Goal: Information Seeking & Learning: Learn about a topic

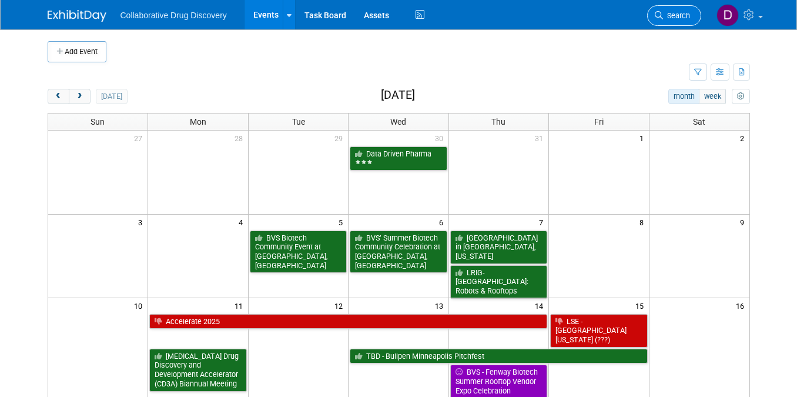
click at [660, 16] on icon at bounding box center [659, 15] width 8 height 8
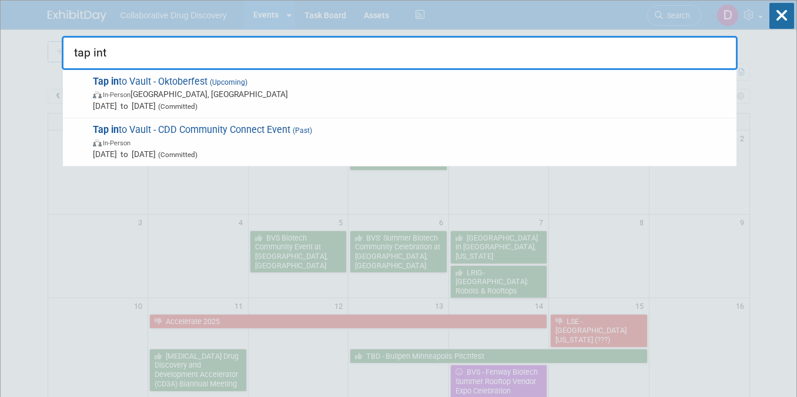
type input "tap into"
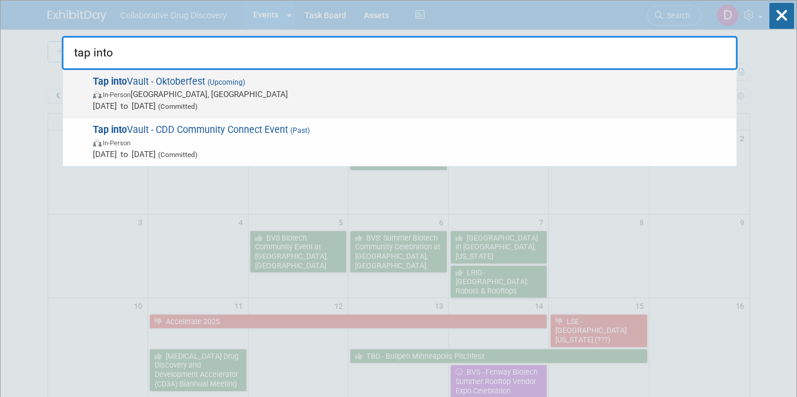
click at [242, 100] on span "[DATE] to [DATE] (Committed)" at bounding box center [412, 106] width 638 height 12
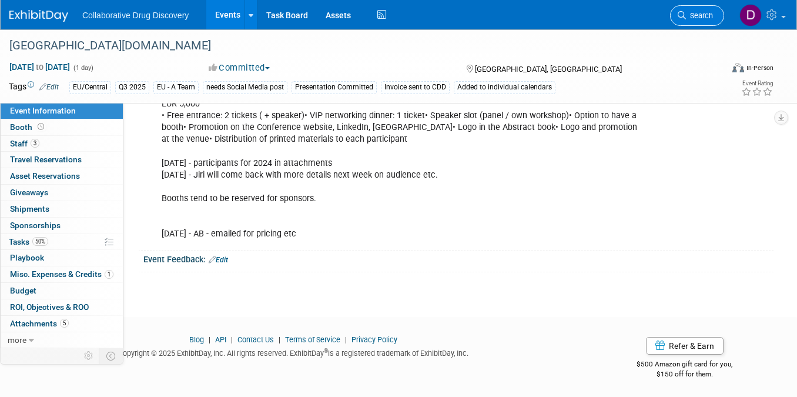
click at [696, 17] on span "Search" at bounding box center [699, 15] width 27 height 9
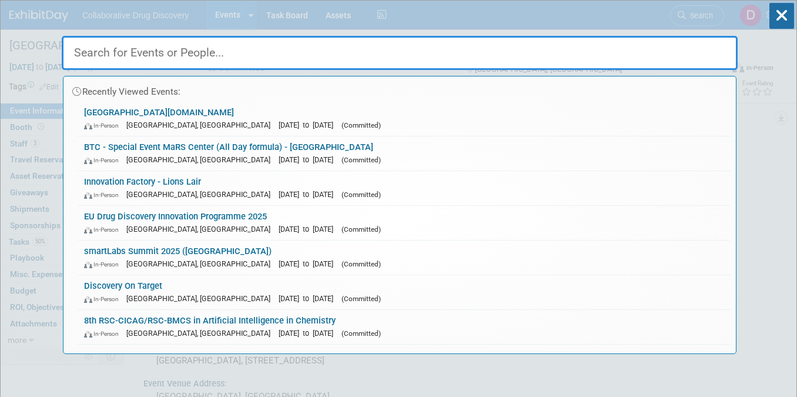
paste input "Lab of the Future Europe 2025"
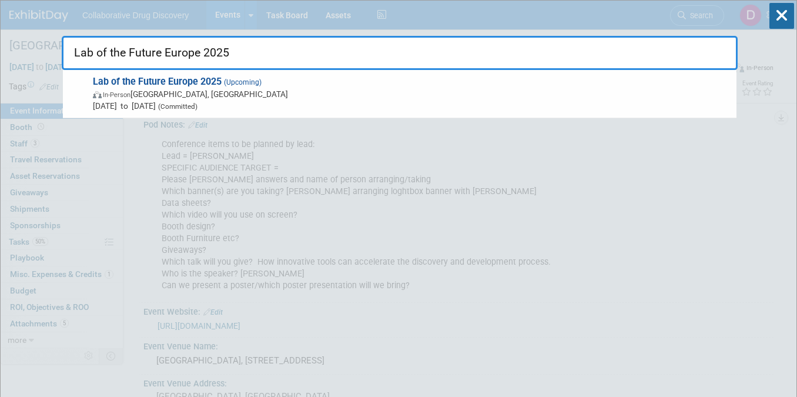
type input "Lab of the Future Europe 2025"
click at [198, 107] on span "(Committed)" at bounding box center [177, 106] width 42 height 8
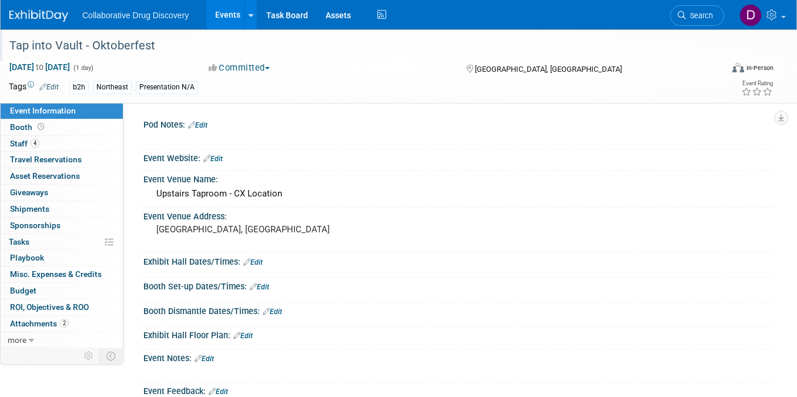
click at [72, 50] on div "Tap into Vault - Oktoberfest" at bounding box center [356, 45] width 703 height 21
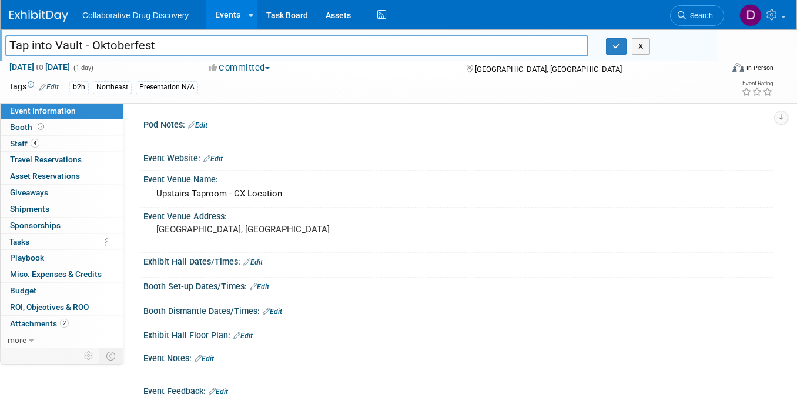
click at [72, 50] on input "Tap into Vault - Oktoberfest" at bounding box center [296, 45] width 583 height 21
click at [673, 14] on link "Search" at bounding box center [697, 15] width 54 height 21
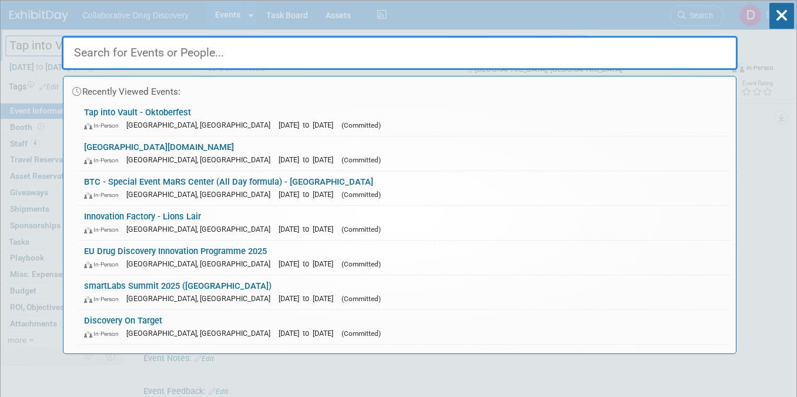
click at [161, 47] on input "text" at bounding box center [400, 53] width 676 height 34
paste input "Lab of the Future Europe 2025"
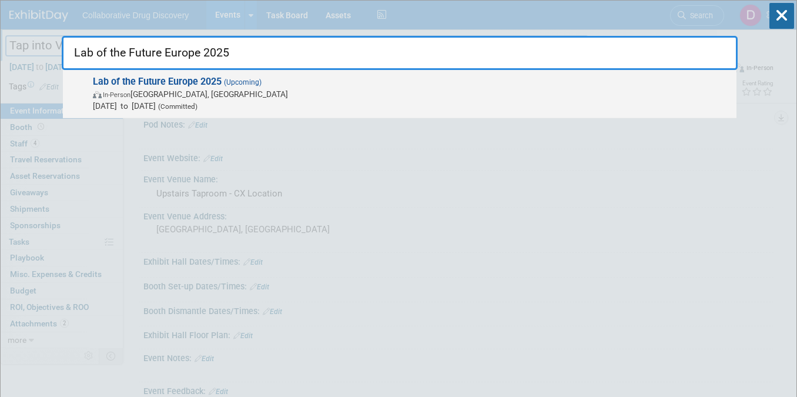
type input "Lab of the Future Europe 2025"
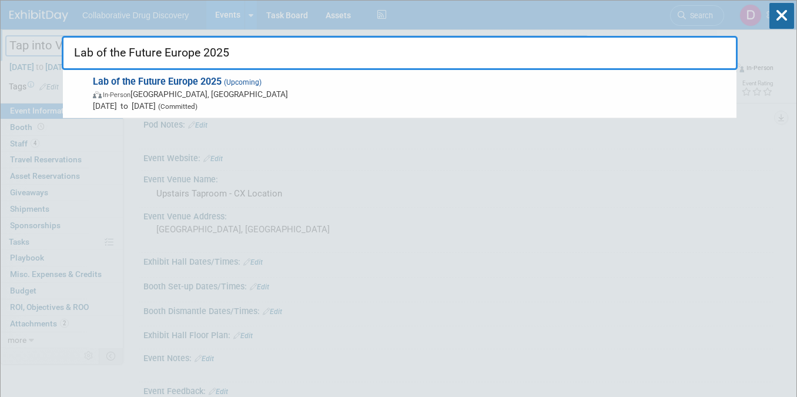
click at [188, 85] on strong "Lab of the Future Europe 2025" at bounding box center [157, 81] width 129 height 11
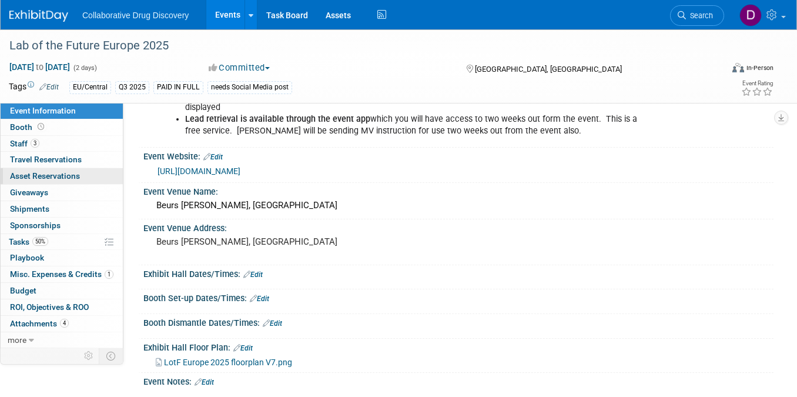
scroll to position [221, 0]
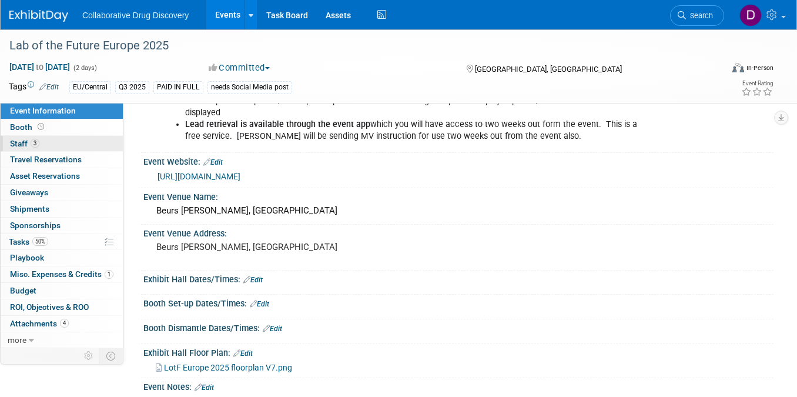
click at [41, 141] on link "3 Staff 3" at bounding box center [62, 144] width 122 height 16
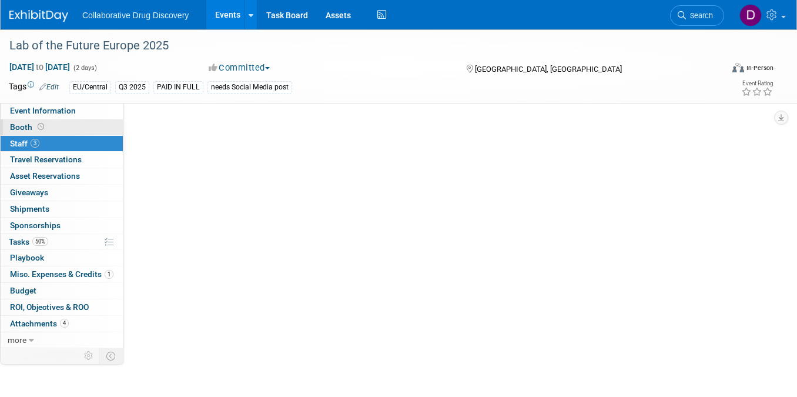
click at [40, 129] on icon at bounding box center [41, 126] width 6 height 6
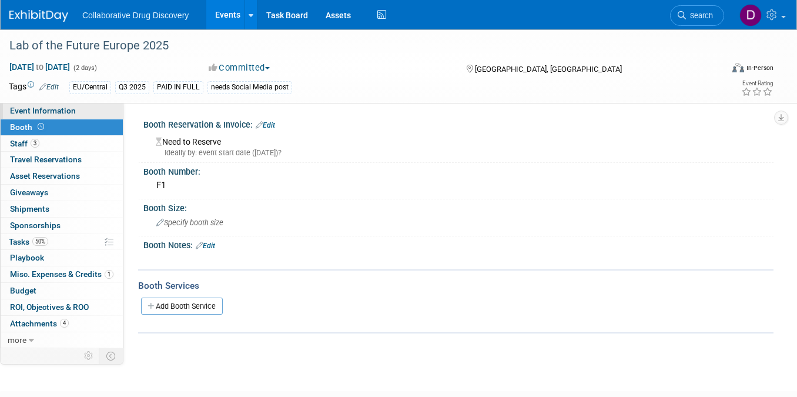
click at [44, 110] on span "Event Information" at bounding box center [43, 110] width 66 height 9
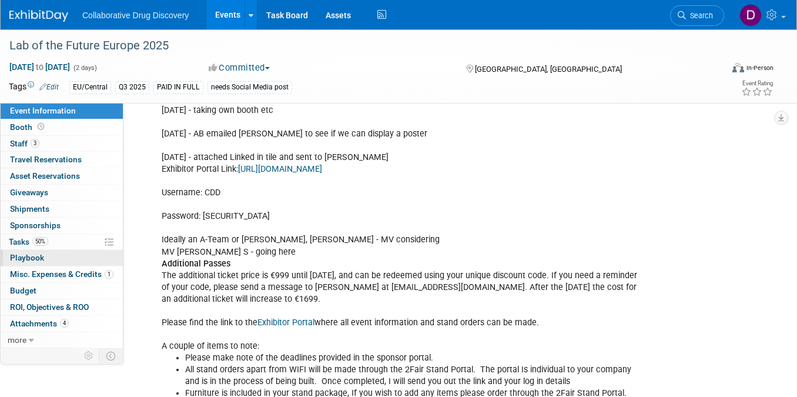
scroll to position [420, 0]
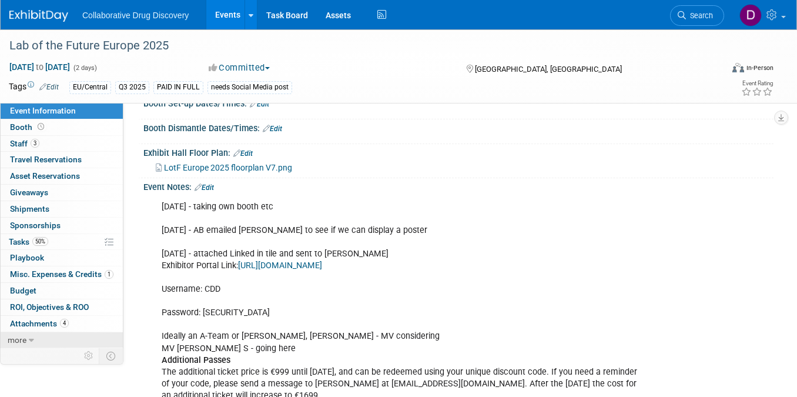
click at [38, 336] on link "more" at bounding box center [62, 340] width 122 height 16
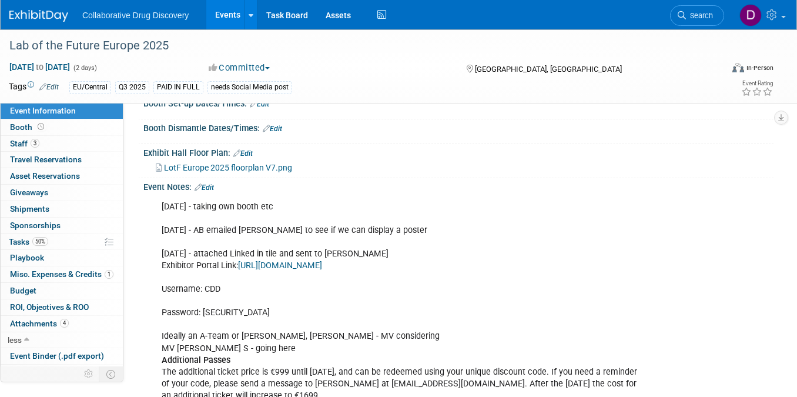
scroll to position [61, 0]
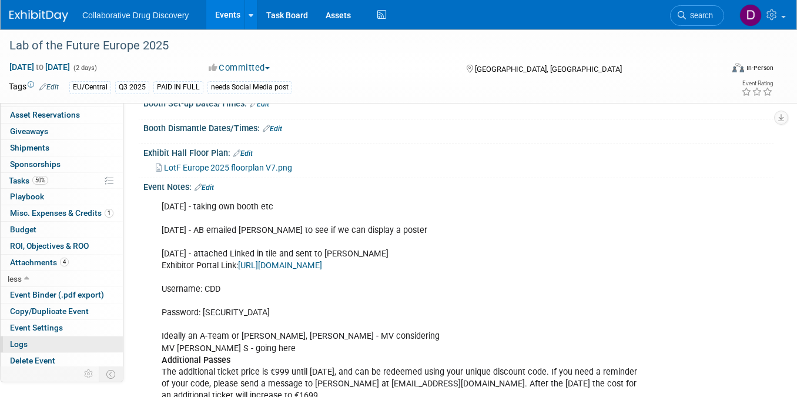
click at [42, 338] on link "Logs" at bounding box center [62, 344] width 122 height 16
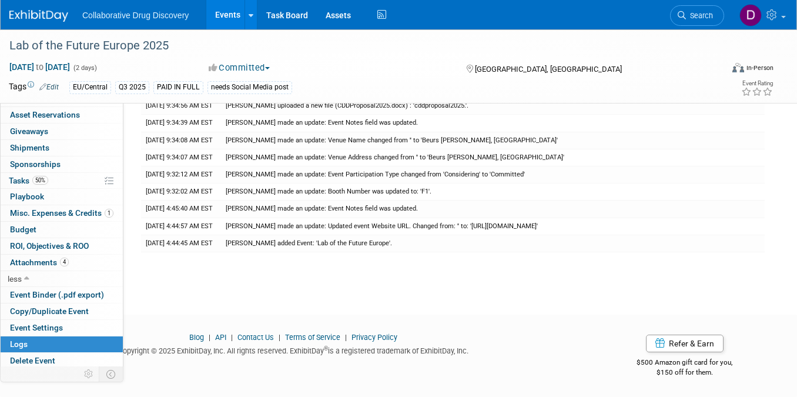
scroll to position [0, 0]
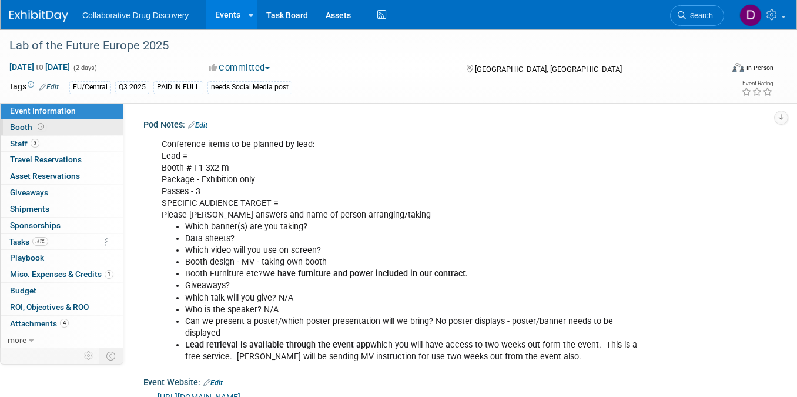
click at [55, 128] on link "Booth" at bounding box center [62, 127] width 122 height 16
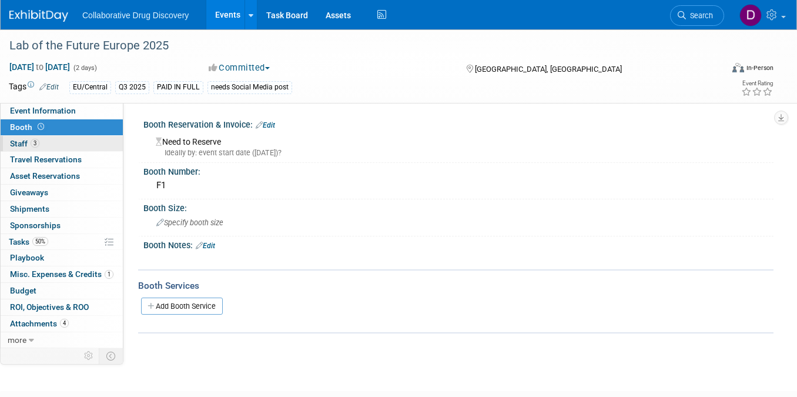
click at [46, 143] on link "3 Staff 3" at bounding box center [62, 144] width 122 height 16
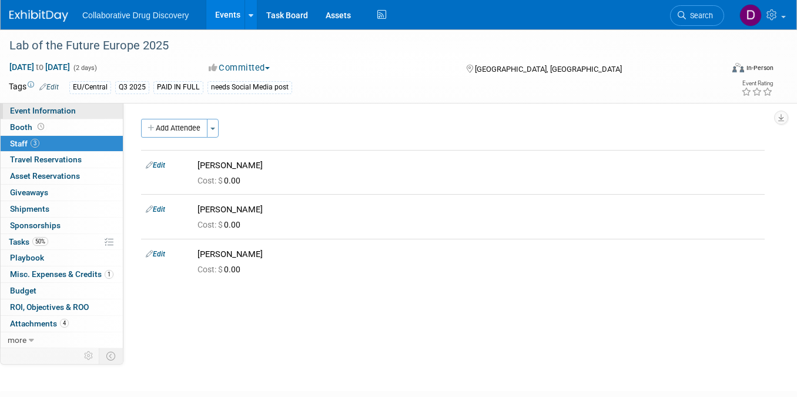
click at [53, 111] on span "Event Information" at bounding box center [43, 110] width 66 height 9
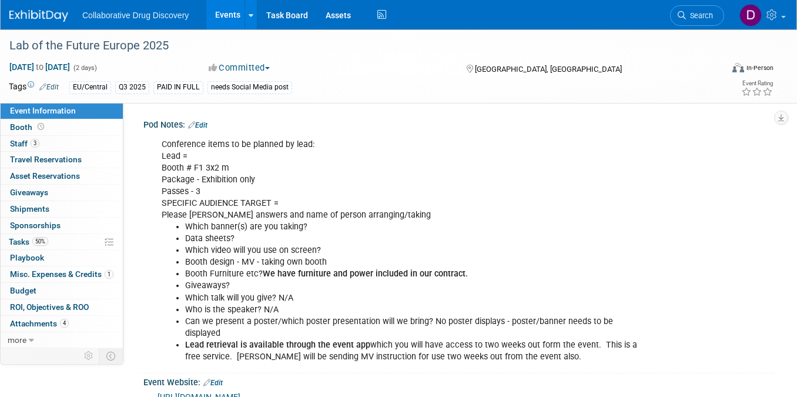
scroll to position [232, 0]
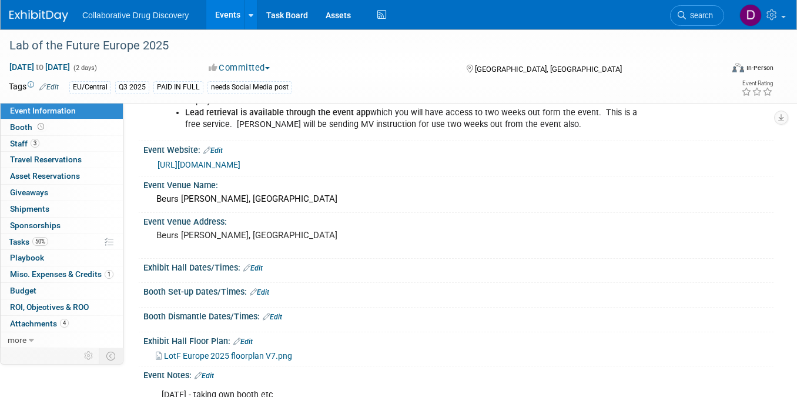
click at [239, 165] on link "https://www.lab-of-the-future.com/europe/" at bounding box center [199, 164] width 83 height 9
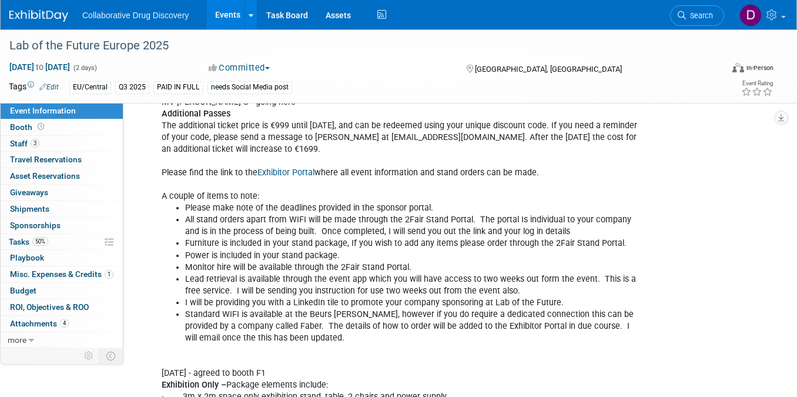
scroll to position [761, 0]
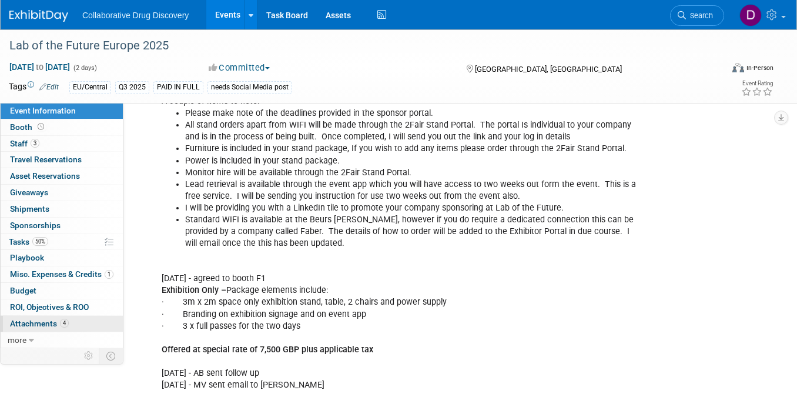
click at [43, 323] on span "Attachments 4" at bounding box center [39, 323] width 59 height 9
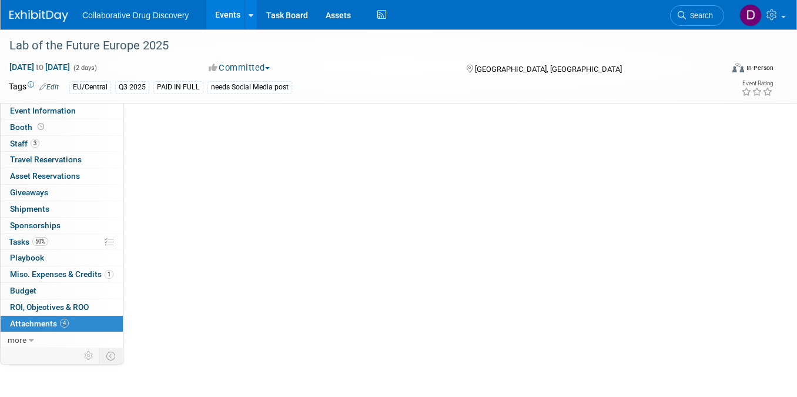
scroll to position [0, 0]
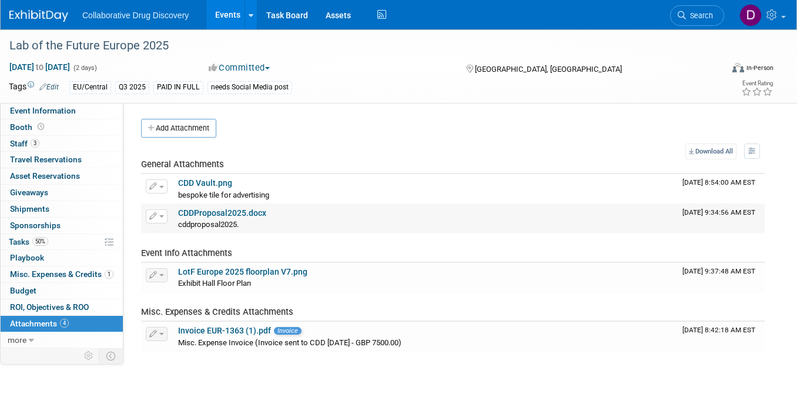
click at [222, 209] on link "CDDProposal2025.docx" at bounding box center [222, 212] width 88 height 9
click at [44, 112] on span "Event Information" at bounding box center [43, 110] width 66 height 9
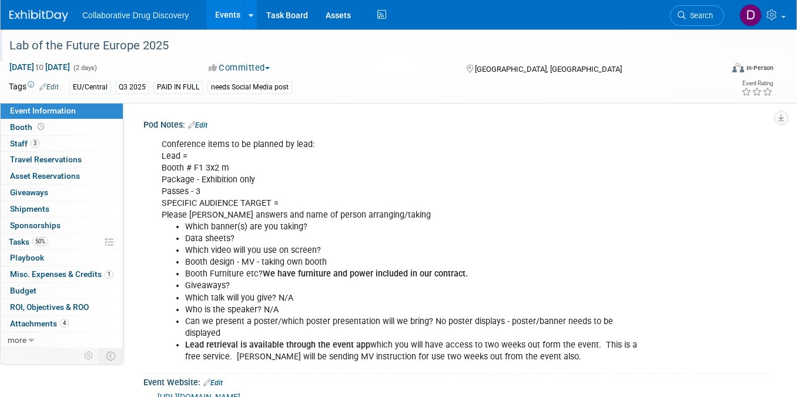
click at [110, 36] on div "Lab of the Future Europe 2025" at bounding box center [356, 45] width 703 height 21
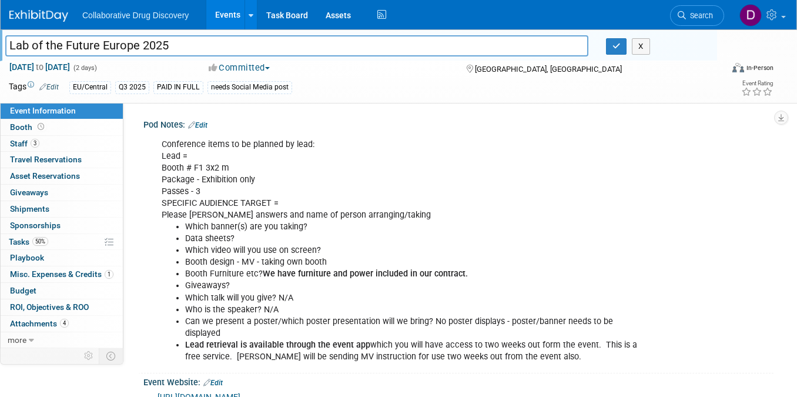
click at [109, 41] on input "Lab of the Future Europe 2025" at bounding box center [296, 45] width 583 height 21
click at [109, 40] on input "Lab of the Future Europe 2025" at bounding box center [296, 45] width 583 height 21
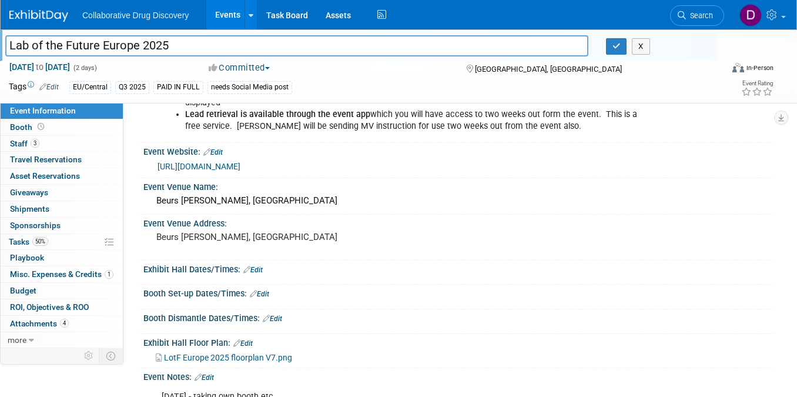
click at [236, 166] on link "https://www.lab-of-the-future.com/europe/" at bounding box center [199, 166] width 83 height 9
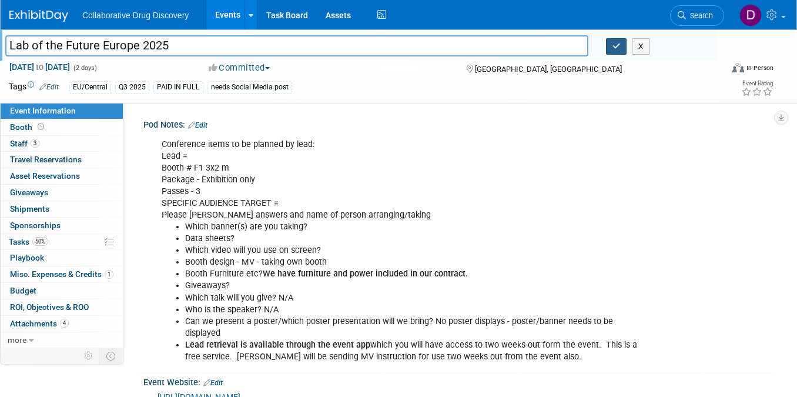
click at [614, 44] on icon "button" at bounding box center [617, 46] width 8 height 8
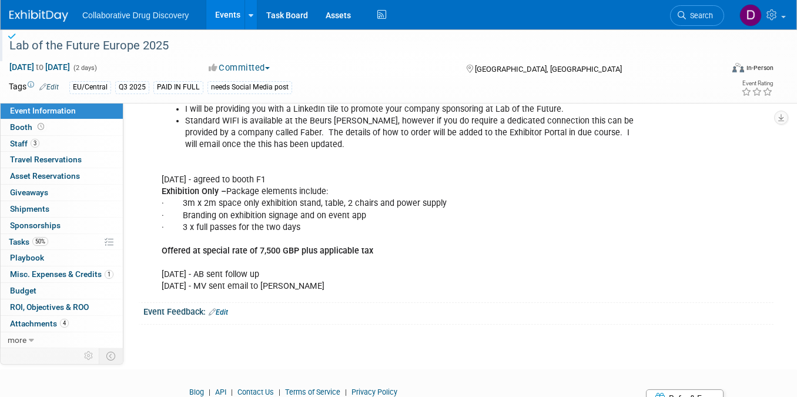
scroll to position [913, 0]
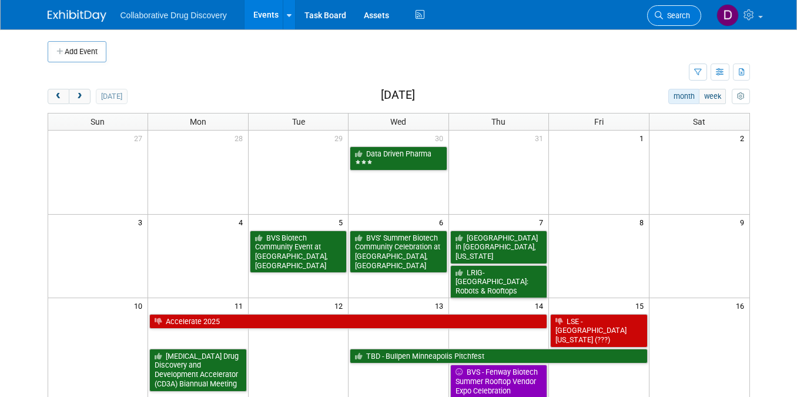
click at [689, 15] on span "Search" at bounding box center [676, 15] width 27 height 9
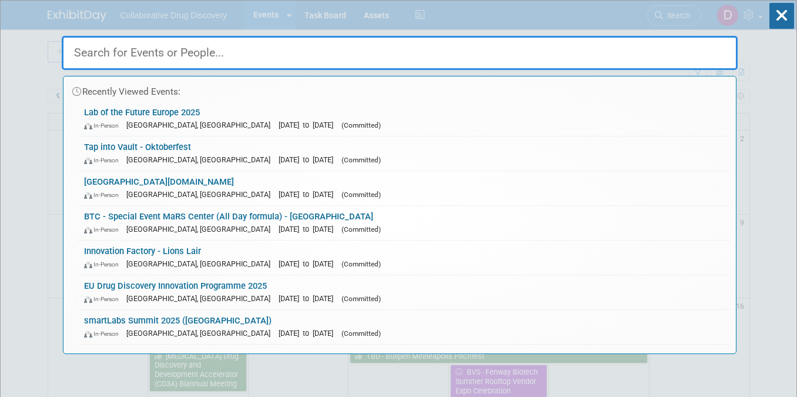
paste input "Festival of Biologics"
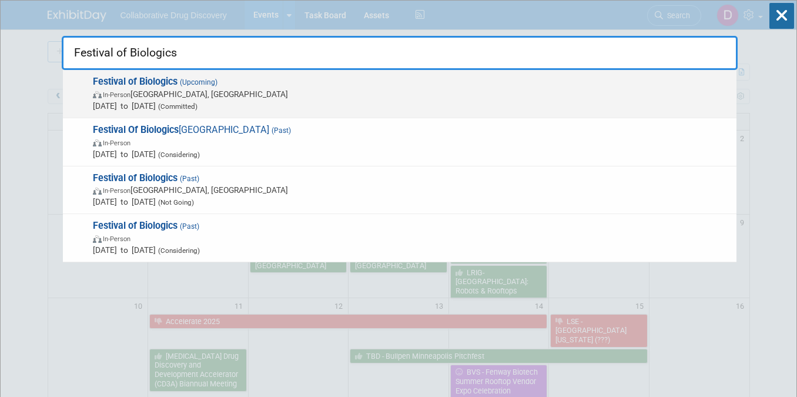
type input "Festival of Biologics"
click at [142, 95] on span "In-Person Basel, Switzerland" at bounding box center [412, 94] width 638 height 12
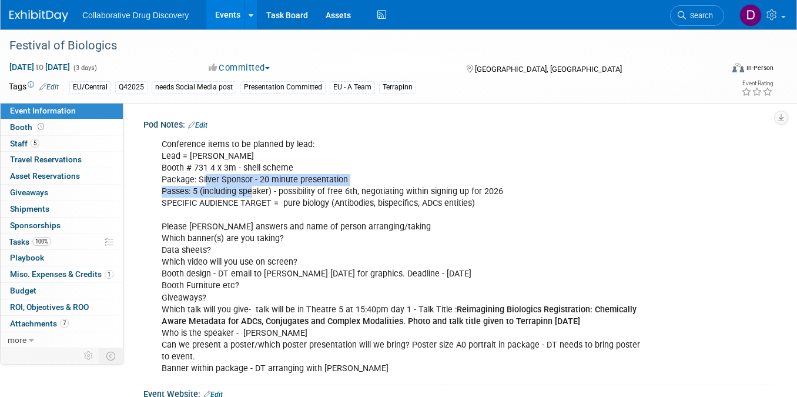
drag, startPoint x: 204, startPoint y: 178, endPoint x: 251, endPoint y: 188, distance: 48.1
click at [252, 186] on div "Conference items to be planned by lead: Lead = [PERSON_NAME] # 731 4 x 3m - she…" at bounding box center [401, 257] width 497 height 248
click at [251, 188] on div "Conference items to be planned by lead: Lead = [PERSON_NAME] # 731 4 x 3m - she…" at bounding box center [401, 257] width 497 height 248
click at [251, 188] on div "Conference items to be planned by lead: Lead = Dimitris Booth # 731 4 x 3m - sh…" at bounding box center [401, 257] width 497 height 248
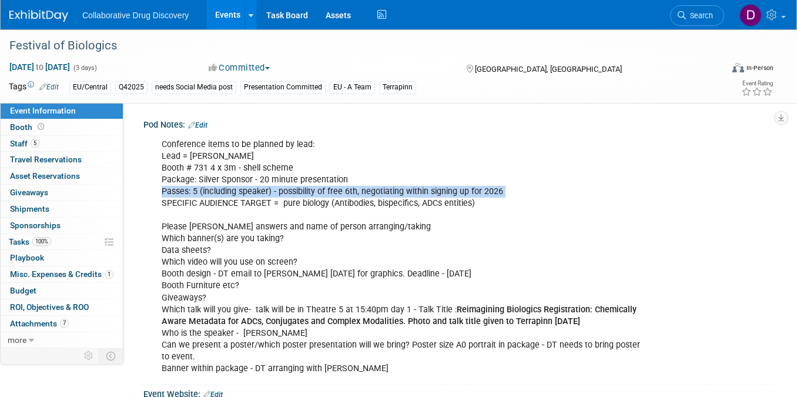
click at [251, 188] on div "Conference items to be planned by lead: Lead = Dimitris Booth # 731 4 x 3m - sh…" at bounding box center [401, 257] width 497 height 248
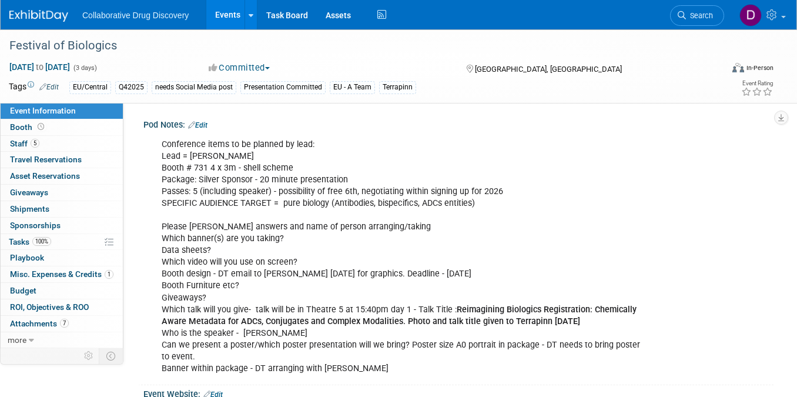
click at [400, 315] on div "Conference items to be planned by lead: Lead = Dimitris Booth # 731 4 x 3m - sh…" at bounding box center [401, 257] width 497 height 248
drag, startPoint x: 242, startPoint y: 330, endPoint x: 292, endPoint y: 333, distance: 49.4
click at [292, 333] on div "Conference items to be planned by lead: Lead = Dimitris Booth # 731 4 x 3m - sh…" at bounding box center [401, 257] width 497 height 248
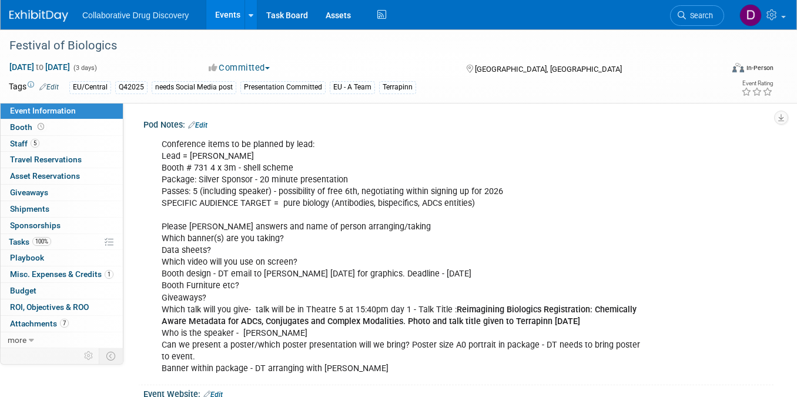
drag, startPoint x: 455, startPoint y: 308, endPoint x: 630, endPoint y: 319, distance: 176.2
click at [630, 319] on div "Conference items to be planned by lead: Lead = Dimitris Booth # 731 4 x 3m - sh…" at bounding box center [401, 257] width 497 height 248
click at [82, 54] on div "Festival of Biologics" at bounding box center [356, 45] width 703 height 21
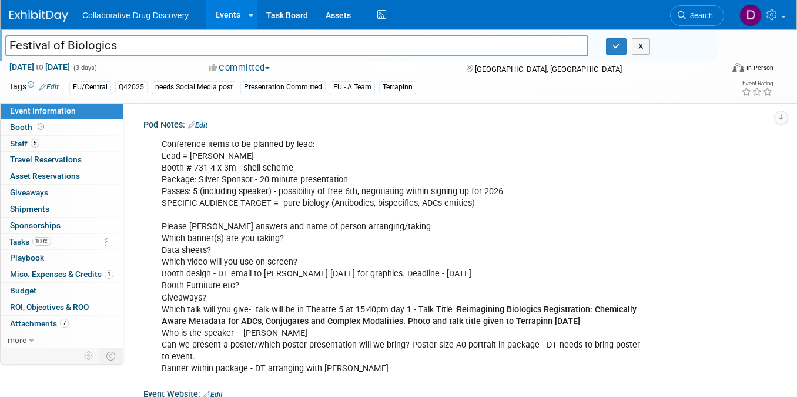
click at [82, 54] on input "Festival of Biologics" at bounding box center [296, 45] width 583 height 21
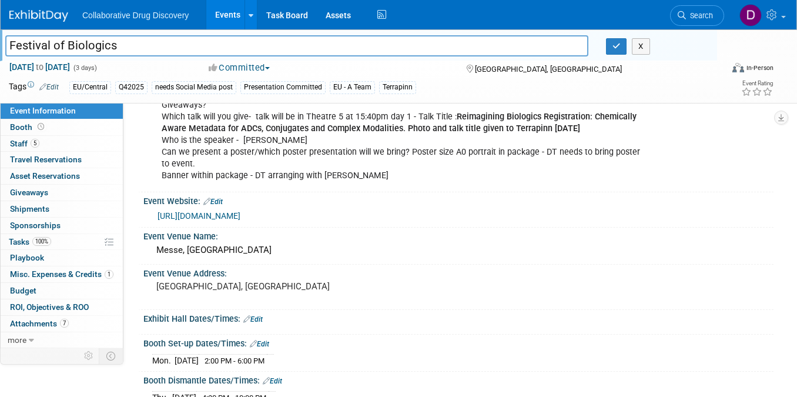
scroll to position [193, 0]
click at [56, 339] on link "more" at bounding box center [62, 340] width 122 height 16
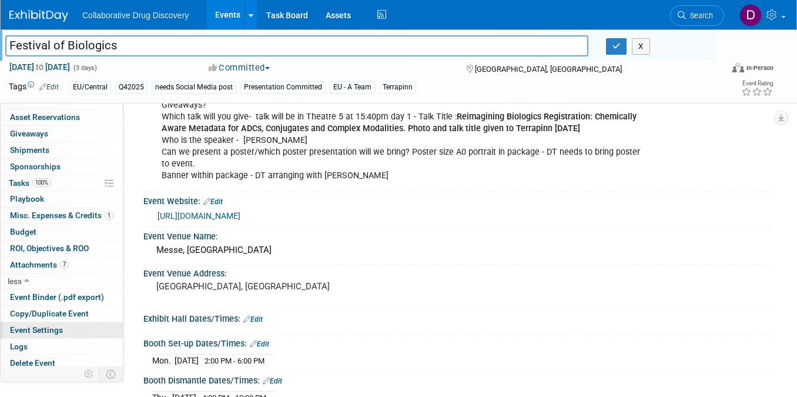
scroll to position [61, 0]
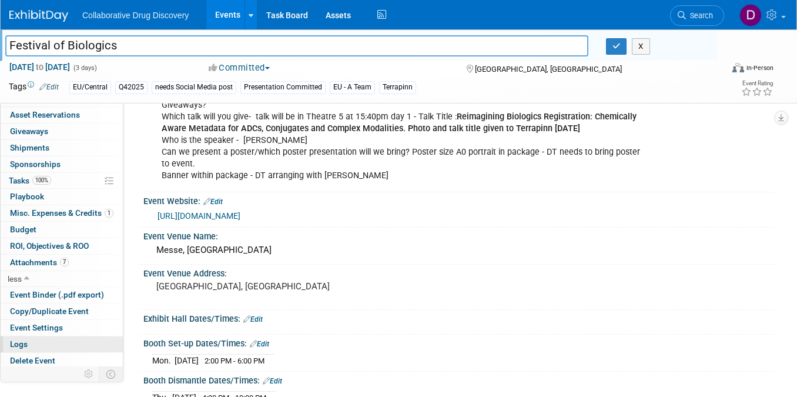
click at [55, 342] on link "Logs" at bounding box center [62, 344] width 122 height 16
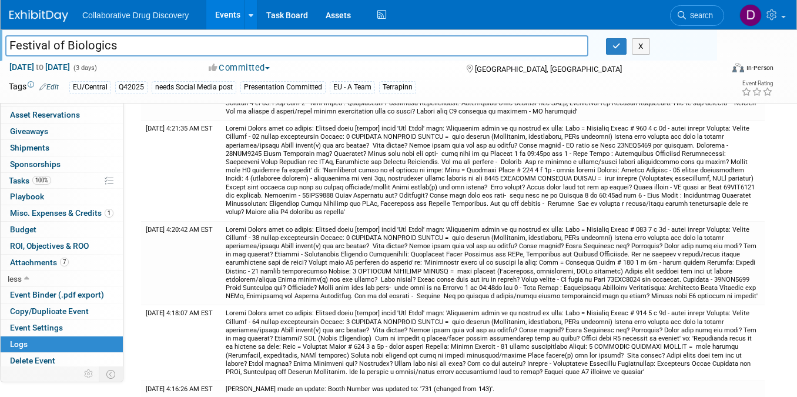
scroll to position [0, 0]
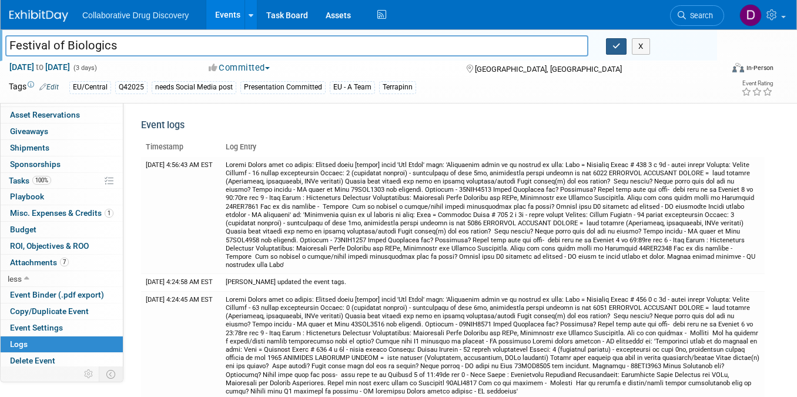
click at [609, 48] on button "button" at bounding box center [616, 46] width 21 height 16
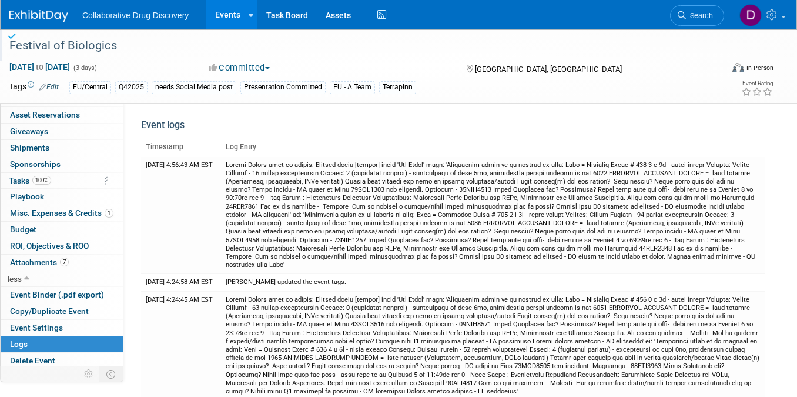
click at [106, 48] on div "Festival of Biologics" at bounding box center [356, 45] width 703 height 21
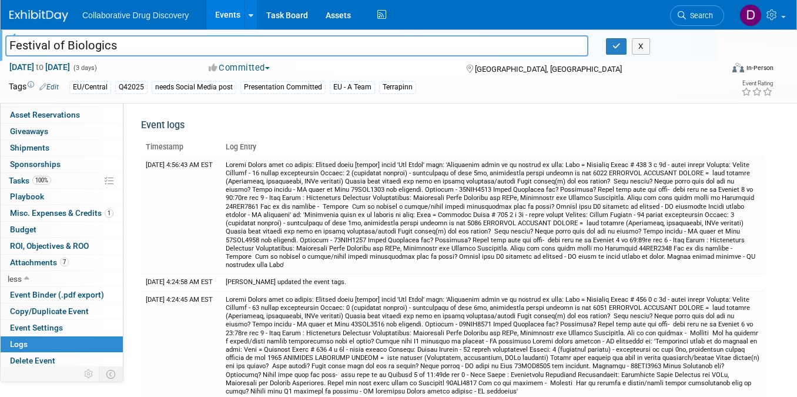
click at [105, 48] on input "Festival of Biologics" at bounding box center [296, 45] width 583 height 21
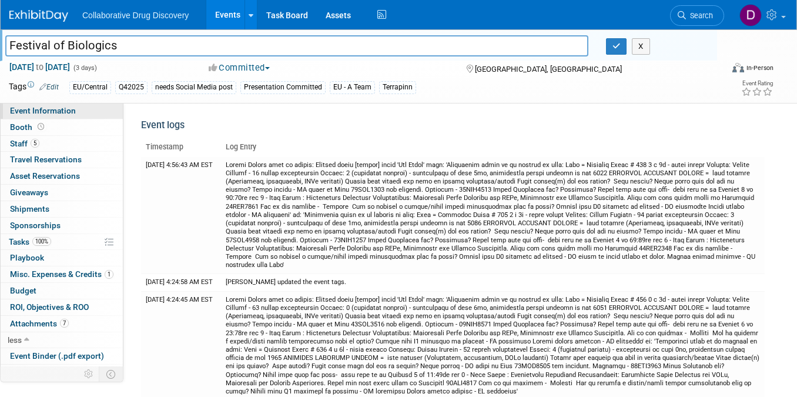
click at [67, 109] on span "Event Information" at bounding box center [43, 110] width 66 height 9
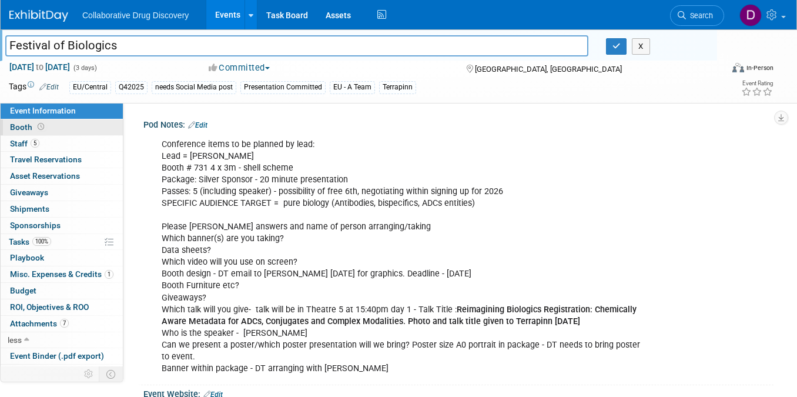
click at [59, 123] on link "Booth" at bounding box center [62, 127] width 122 height 16
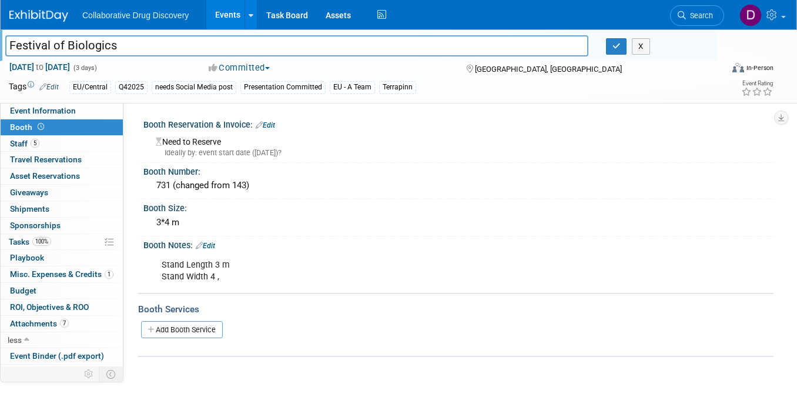
click at [96, 46] on input "Festival of Biologics" at bounding box center [296, 45] width 583 height 21
click at [37, 109] on span "Event Information" at bounding box center [43, 110] width 66 height 9
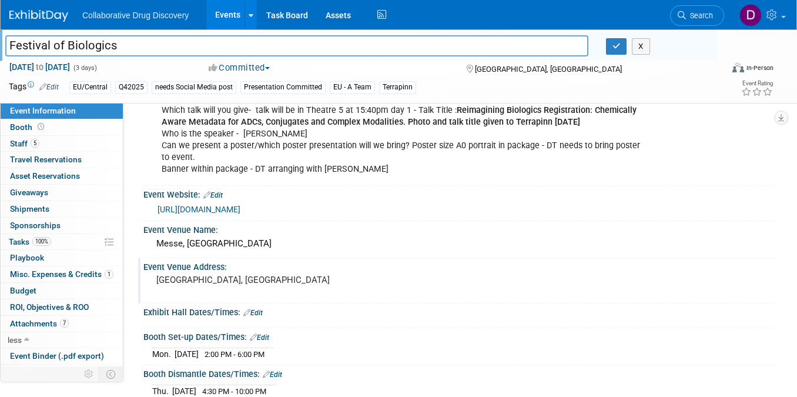
scroll to position [247, 0]
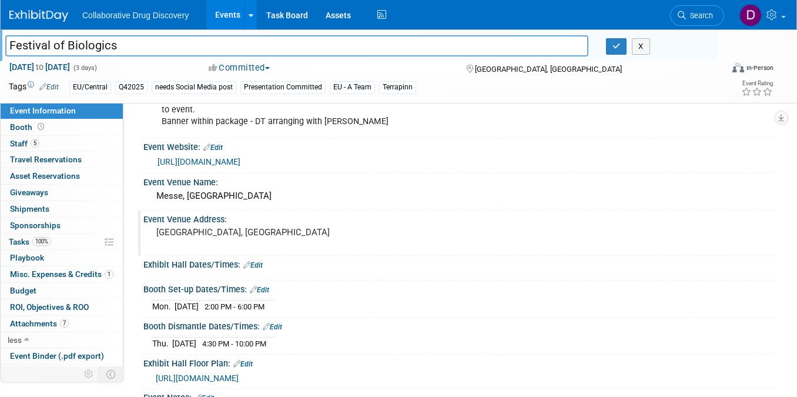
click at [195, 236] on div "[GEOGRAPHIC_DATA], [GEOGRAPHIC_DATA]" at bounding box center [274, 237] width 245 height 27
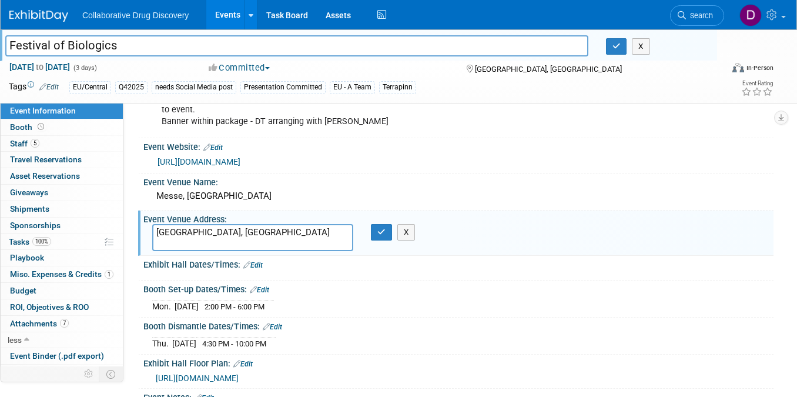
click at [195, 236] on textarea "[GEOGRAPHIC_DATA], [GEOGRAPHIC_DATA]" at bounding box center [252, 237] width 201 height 27
click at [196, 239] on textarea "[GEOGRAPHIC_DATA], [GEOGRAPHIC_DATA]" at bounding box center [252, 237] width 201 height 27
click at [240, 166] on link "https://www.terrapinn.com/conference/festival-of-biologics/2025-Sales-Catalogue…" at bounding box center [199, 161] width 83 height 9
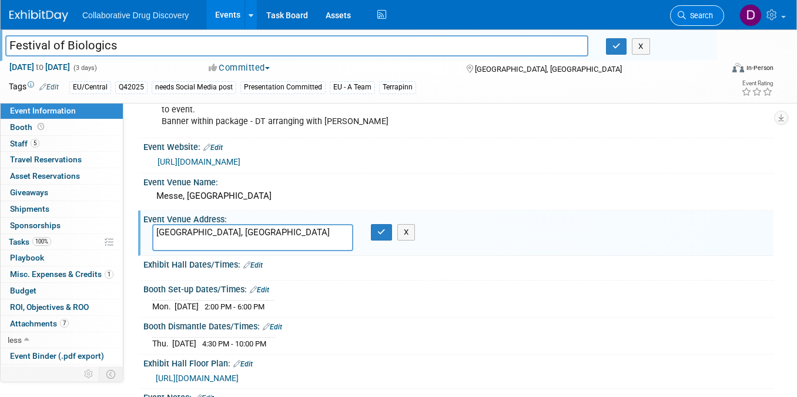
click at [689, 15] on span "Search" at bounding box center [699, 15] width 27 height 9
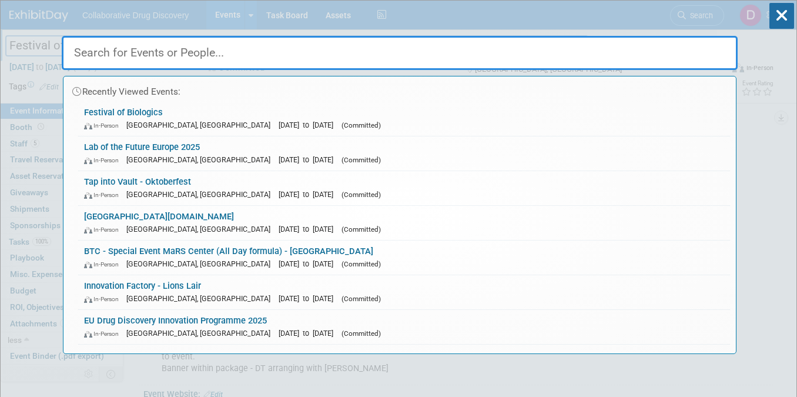
click at [228, 66] on input "text" at bounding box center [400, 53] width 676 height 34
paste input "Lab of the Future Europe 2025"
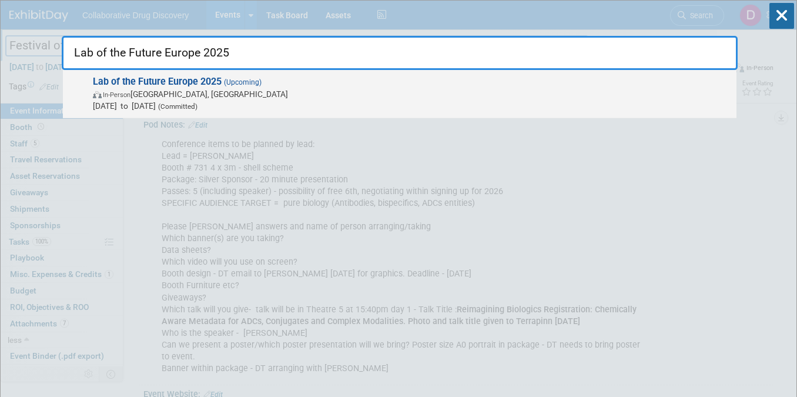
click at [200, 86] on strong "Lab of the Future Europe 2025" at bounding box center [157, 81] width 129 height 11
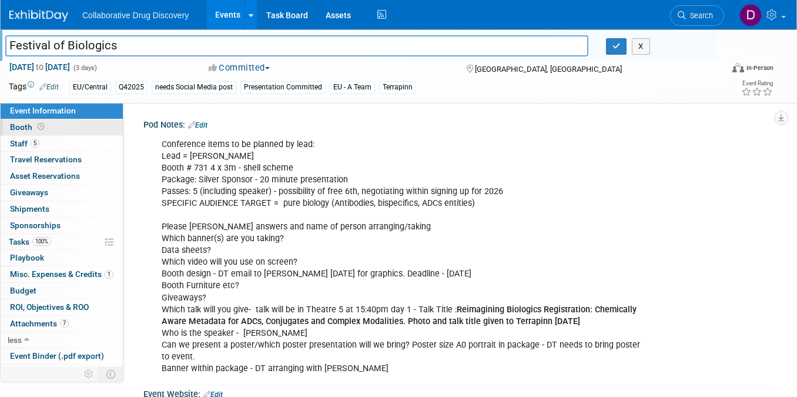
click at [46, 127] on link "Booth" at bounding box center [62, 127] width 122 height 16
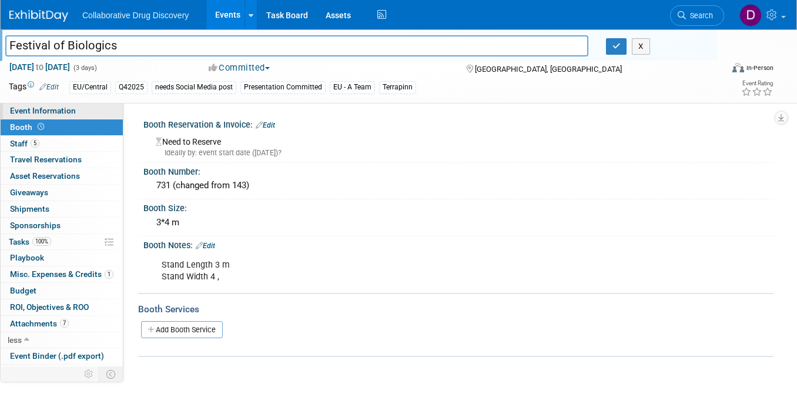
click at [49, 111] on span "Event Information" at bounding box center [43, 110] width 66 height 9
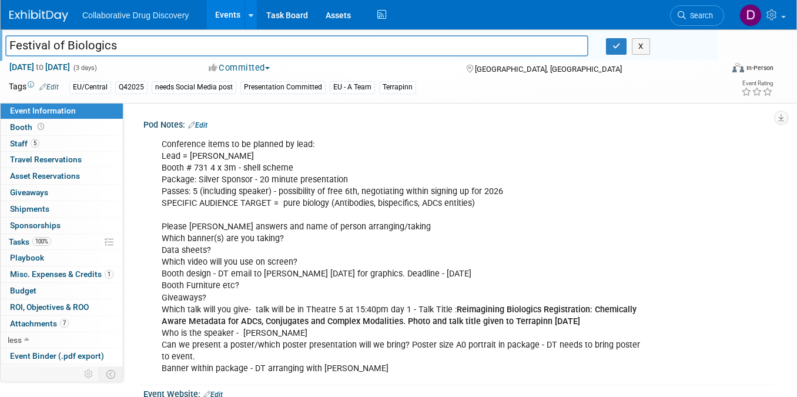
click at [49, 111] on span "Event Information" at bounding box center [43, 110] width 66 height 9
click at [44, 167] on link "0 Travel Reservations 0" at bounding box center [62, 160] width 122 height 16
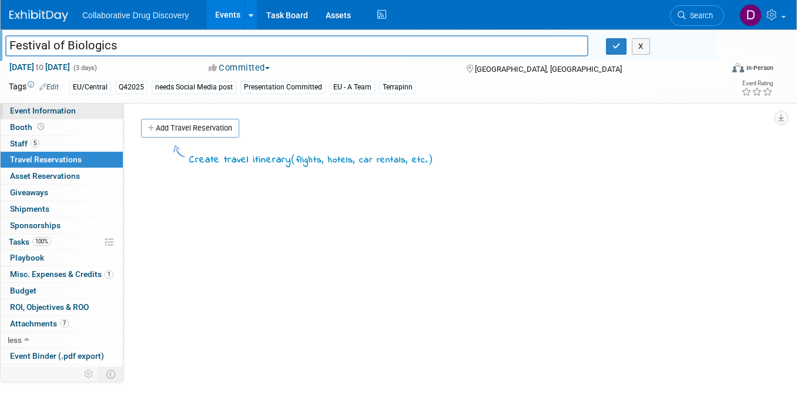
click at [47, 109] on span "Event Information" at bounding box center [43, 110] width 66 height 9
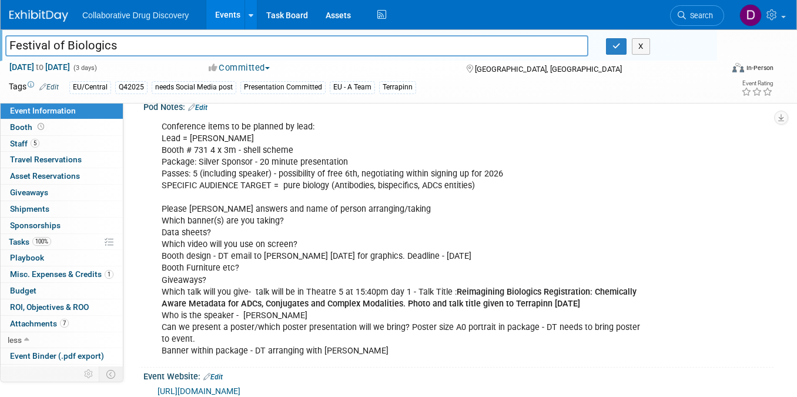
scroll to position [204, 0]
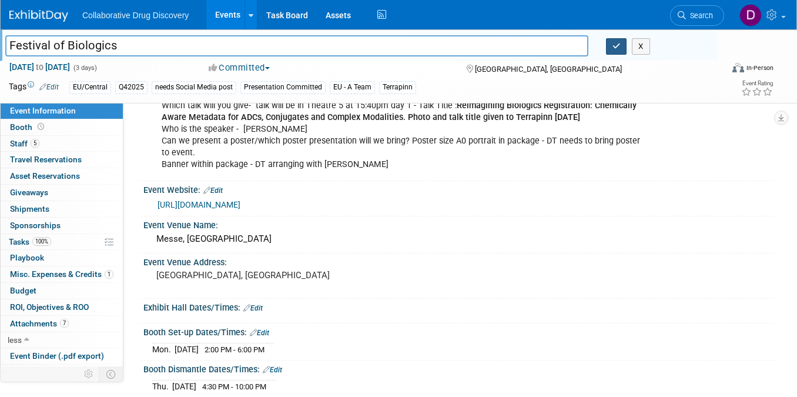
click at [619, 42] on icon "button" at bounding box center [617, 46] width 8 height 8
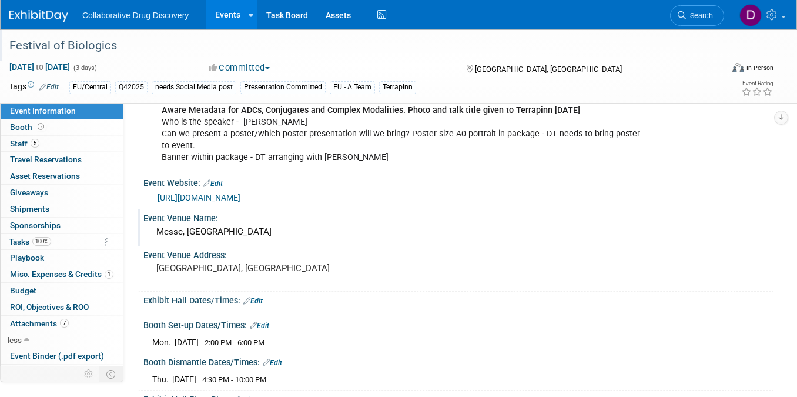
scroll to position [241, 0]
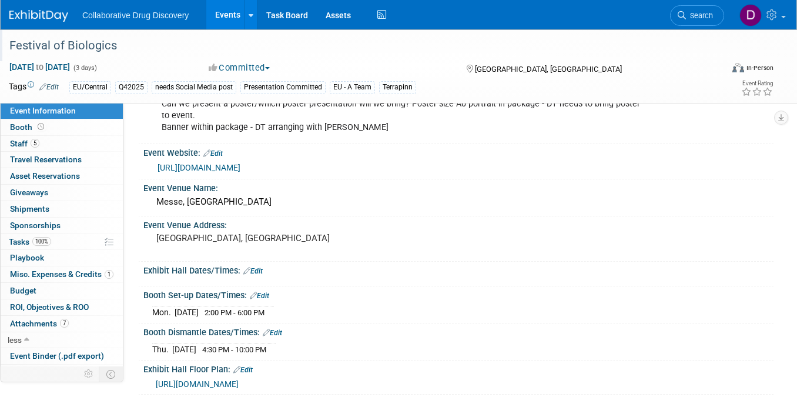
click at [240, 172] on link "https://www.terrapinn.com/conference/festival-of-biologics/2025-Sales-Catalogue…" at bounding box center [199, 167] width 83 height 9
click at [694, 9] on link "Search" at bounding box center [697, 15] width 54 height 21
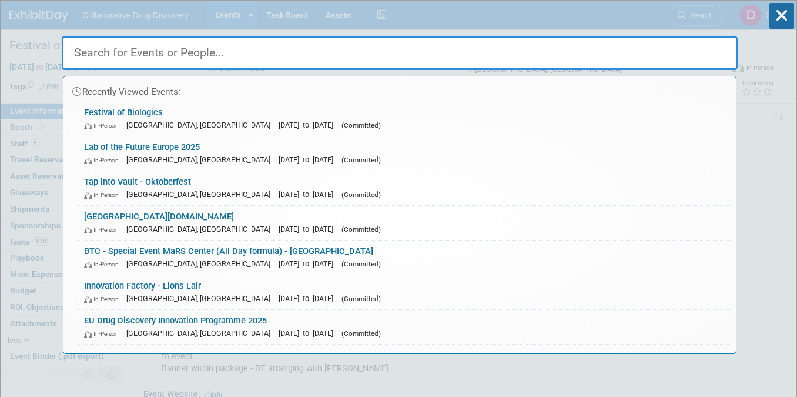
paste input "University of [US_STATE] Drug Discovery Symposium"
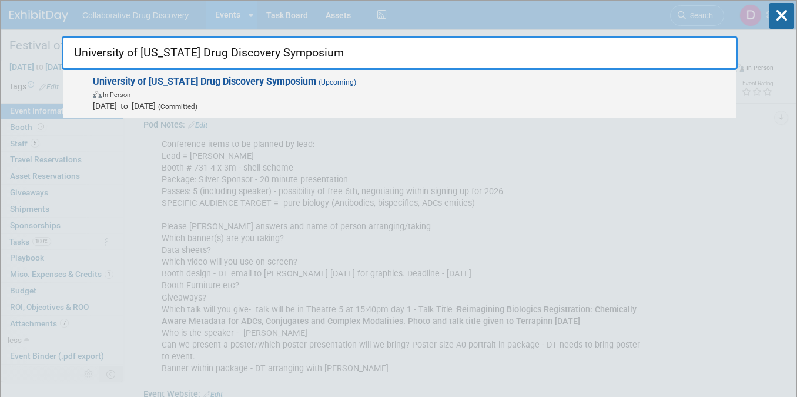
type input "University of [US_STATE] Drug Discovery Symposium"
click at [251, 99] on span "In-Person" at bounding box center [412, 94] width 638 height 12
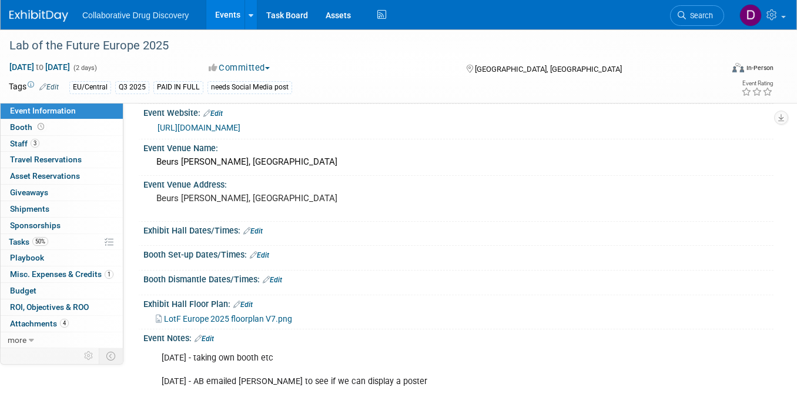
scroll to position [198, 0]
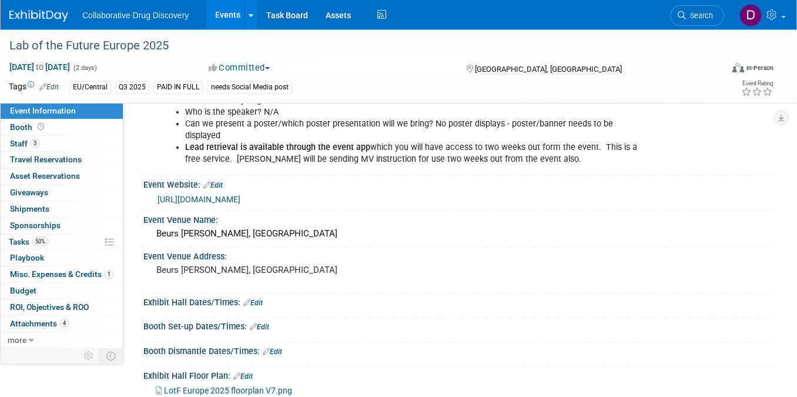
click at [240, 198] on link "https://www.lab-of-the-future.com/europe/" at bounding box center [199, 199] width 83 height 9
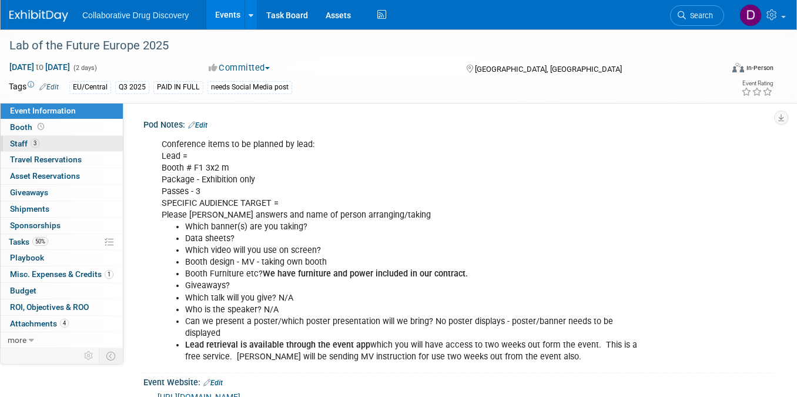
click at [41, 136] on link "3 Staff 3" at bounding box center [62, 144] width 122 height 16
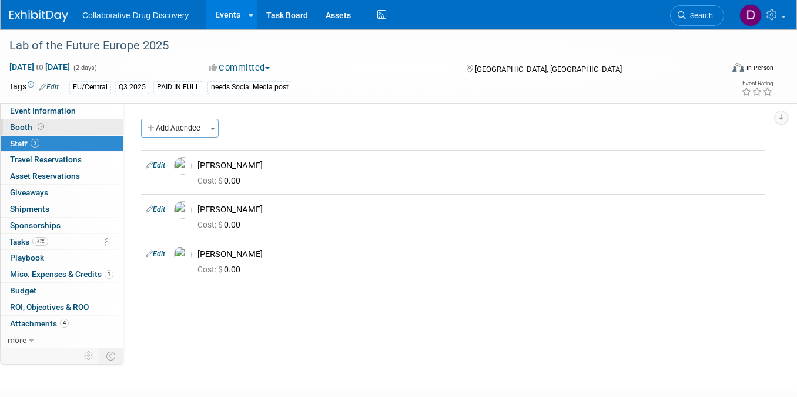
click at [41, 129] on icon at bounding box center [41, 126] width 6 height 6
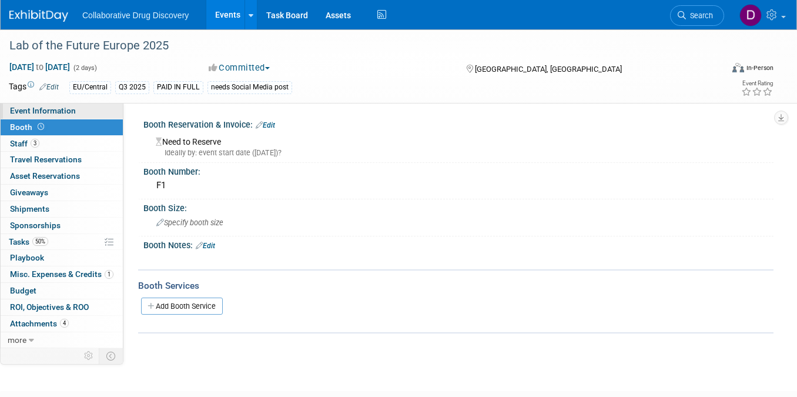
click at [42, 115] on span "Event Information" at bounding box center [43, 110] width 66 height 9
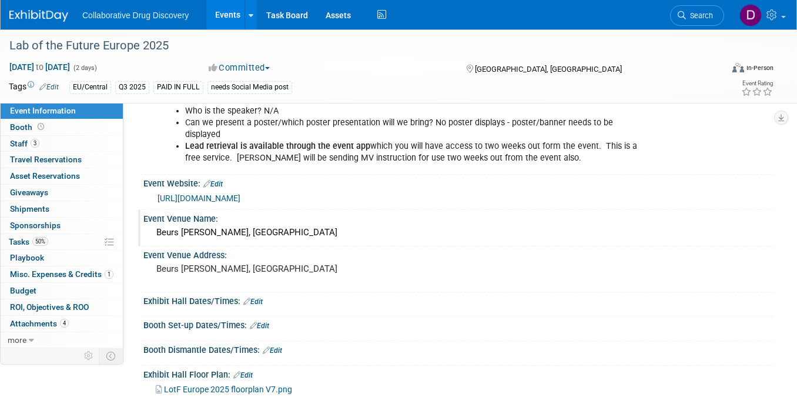
scroll to position [216, 0]
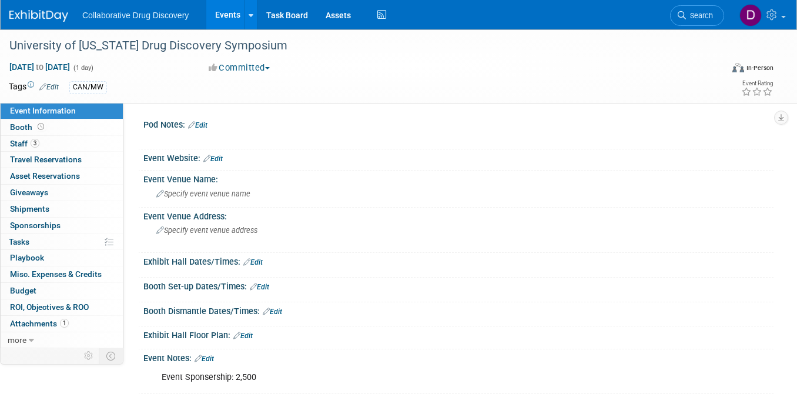
scroll to position [144, 0]
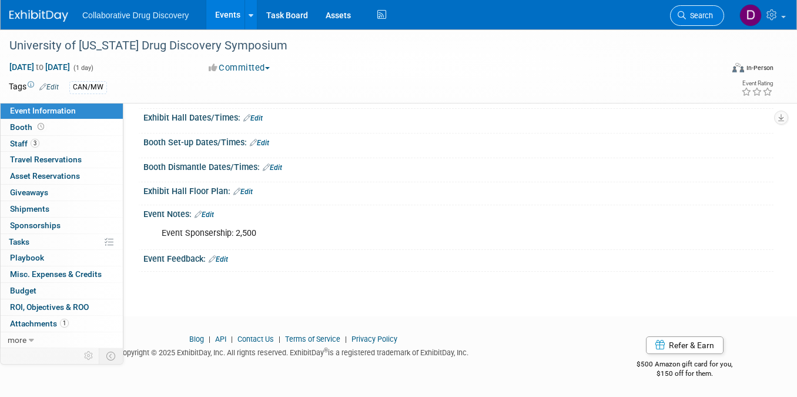
click at [707, 12] on span "Search" at bounding box center [699, 15] width 27 height 9
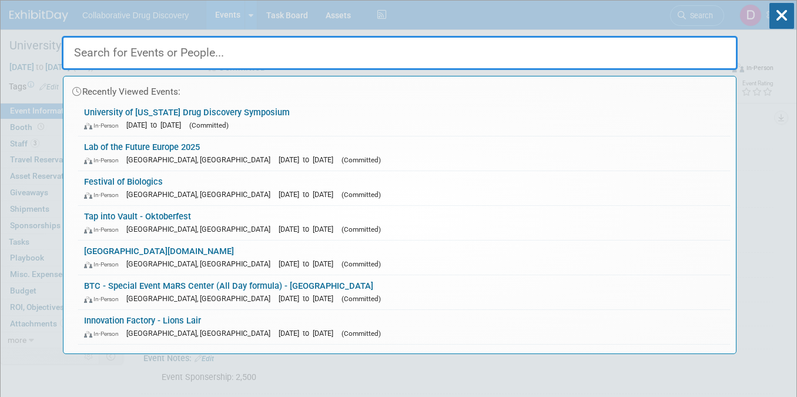
click at [137, 58] on input "text" at bounding box center [400, 53] width 676 height 34
paste input "Discovery & Development/ Drug Discovery US ([GEOGRAPHIC_DATA])2025"
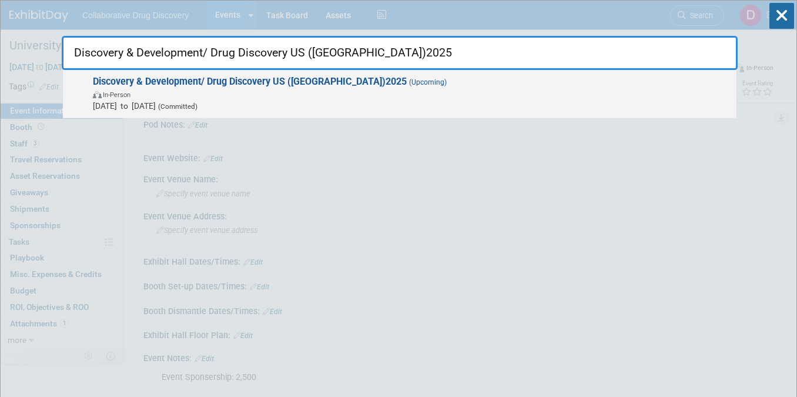
type input "Discovery & Development/ Drug Discovery US ([GEOGRAPHIC_DATA])2025"
click at [177, 86] on strong "Discovery & Development/ Drug Discovery US ([GEOGRAPHIC_DATA])2025" at bounding box center [250, 81] width 314 height 11
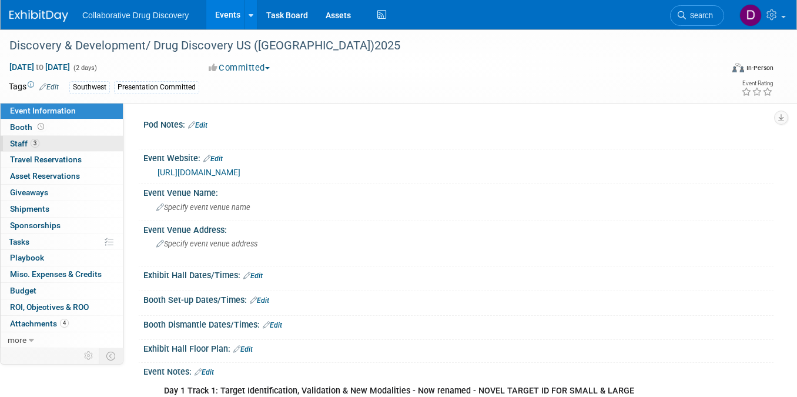
click at [34, 137] on link "3 Staff 3" at bounding box center [62, 144] width 122 height 16
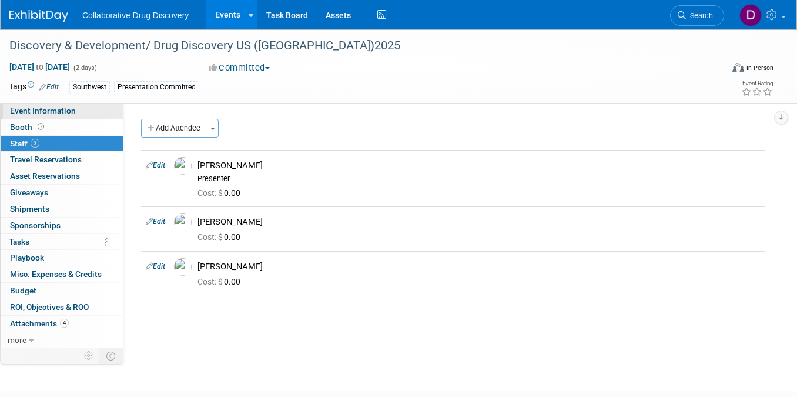
click at [44, 104] on link "Event Information" at bounding box center [62, 111] width 122 height 16
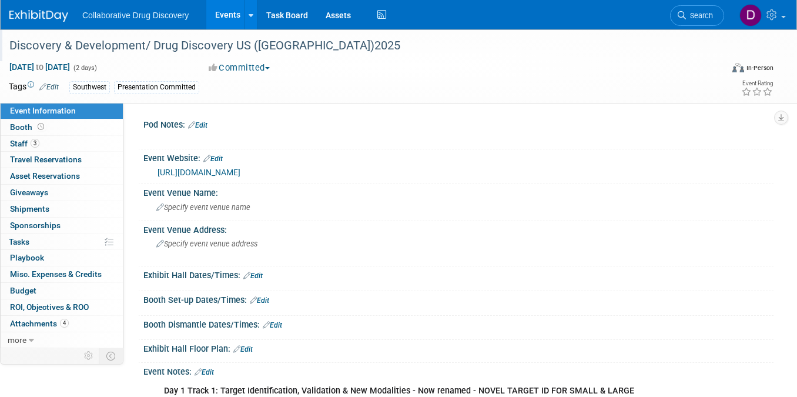
click at [236, 42] on div "Discovery & Development/ Drug Discovery US ([GEOGRAPHIC_DATA])2025" at bounding box center [356, 45] width 703 height 21
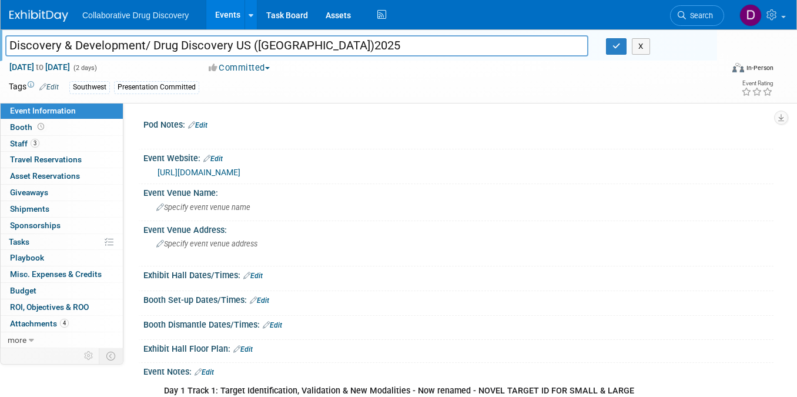
click at [236, 42] on input "Discovery & Development/ Drug Discovery US ([GEOGRAPHIC_DATA])2025" at bounding box center [296, 45] width 583 height 21
click at [609, 53] on button "button" at bounding box center [616, 46] width 21 height 16
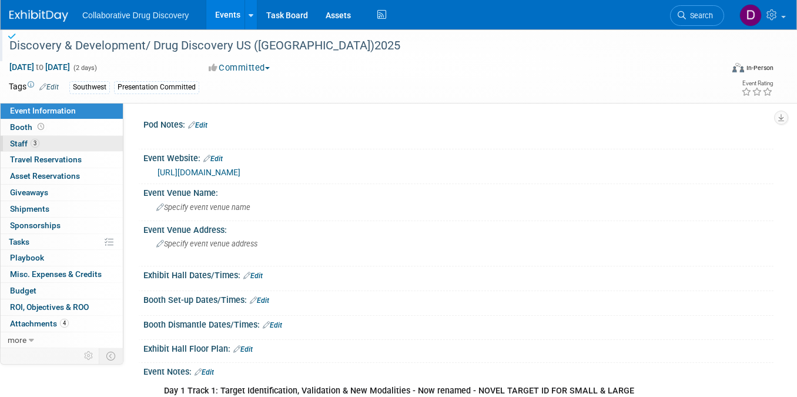
click at [70, 142] on link "3 Staff 3" at bounding box center [62, 144] width 122 height 16
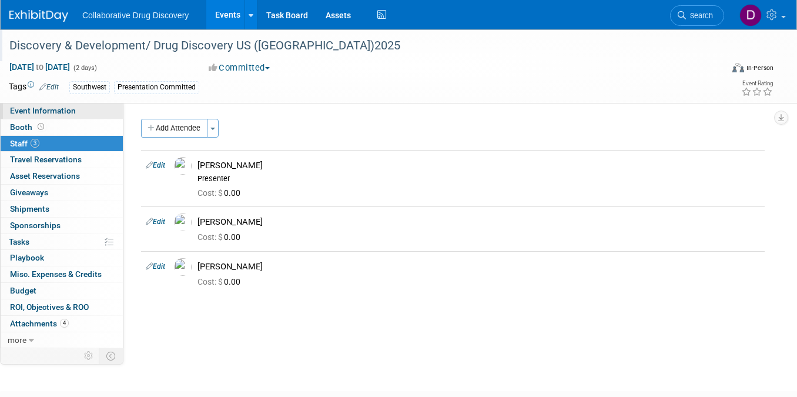
click at [64, 118] on link "Event Information" at bounding box center [62, 111] width 122 height 16
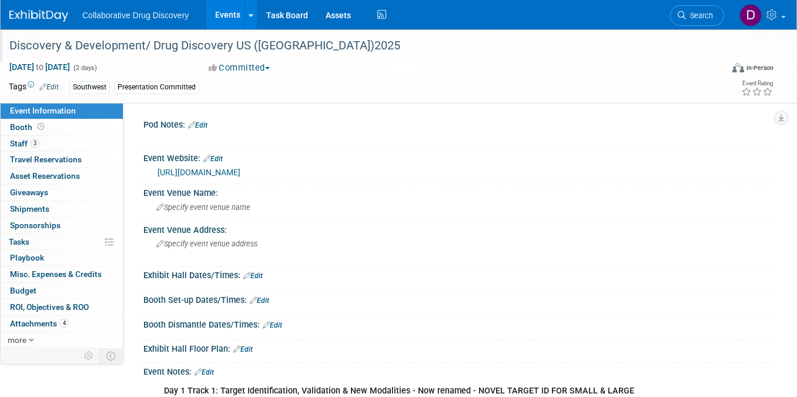
click at [240, 175] on link "https://oxfordglobal.com/discovery-development" at bounding box center [199, 172] width 83 height 9
click at [215, 39] on div "Discovery & Development/ Drug Discovery US ([GEOGRAPHIC_DATA])2025" at bounding box center [356, 45] width 703 height 21
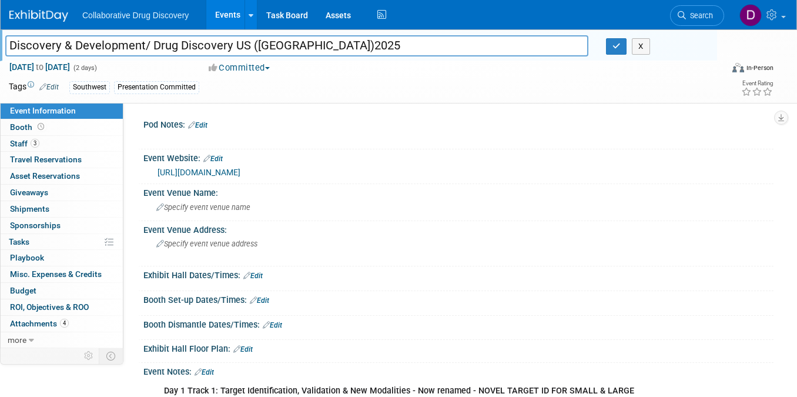
click at [215, 39] on input "Discovery & Development/ Drug Discovery US ([GEOGRAPHIC_DATA])2025" at bounding box center [296, 45] width 583 height 21
click at [56, 125] on link "Booth" at bounding box center [62, 127] width 122 height 16
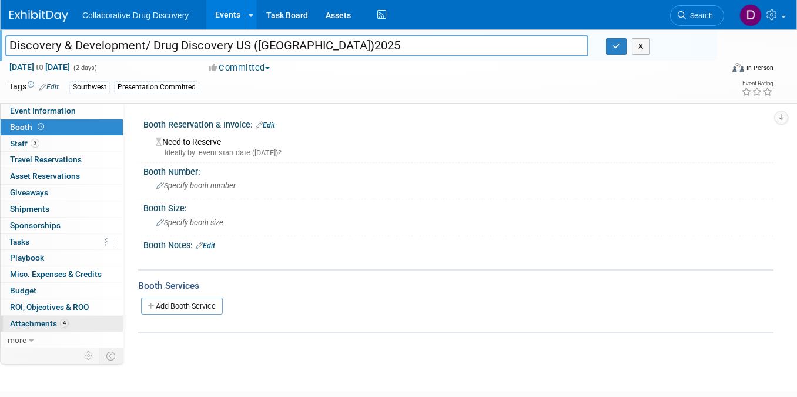
click at [62, 322] on span "4" at bounding box center [64, 323] width 9 height 9
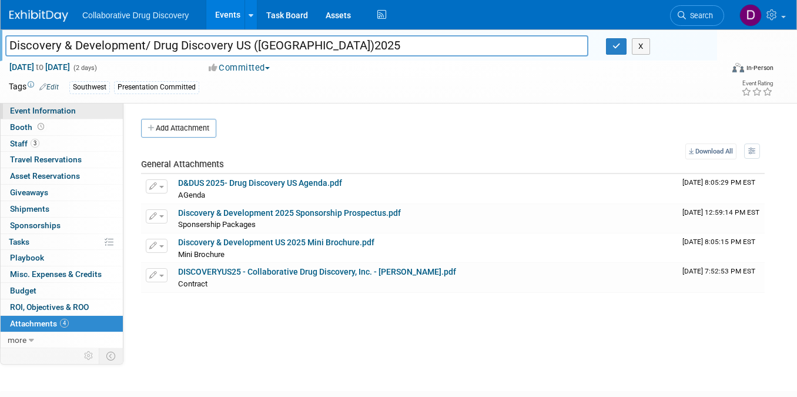
click at [51, 113] on span "Event Information" at bounding box center [43, 110] width 66 height 9
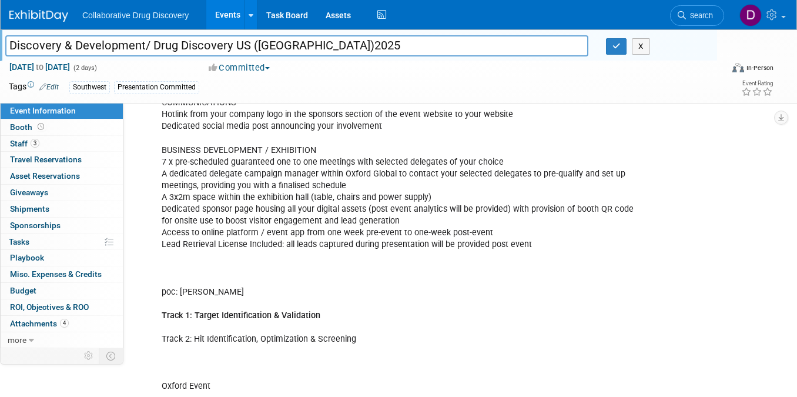
scroll to position [599, 0]
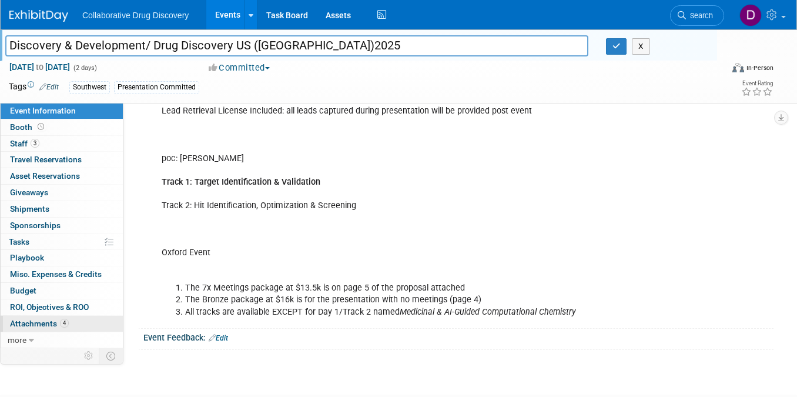
click at [31, 329] on link "4 Attachments 4" at bounding box center [62, 324] width 122 height 16
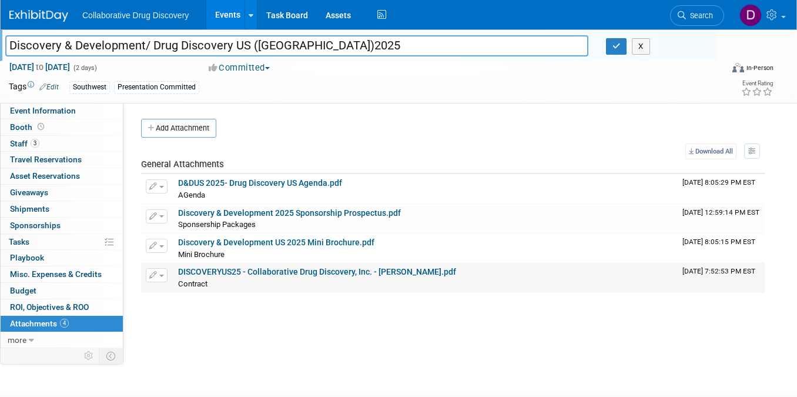
click at [258, 271] on link "DISCOVERYUS25 - Collaborative Drug Discovery, Inc. - Daniel Castro.pdf" at bounding box center [317, 271] width 278 height 9
click at [59, 117] on link "Event Information" at bounding box center [62, 111] width 122 height 16
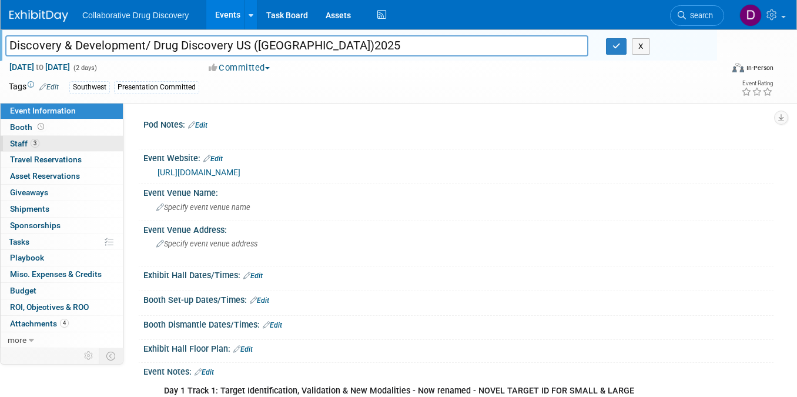
click at [52, 140] on link "3 Staff 3" at bounding box center [62, 144] width 122 height 16
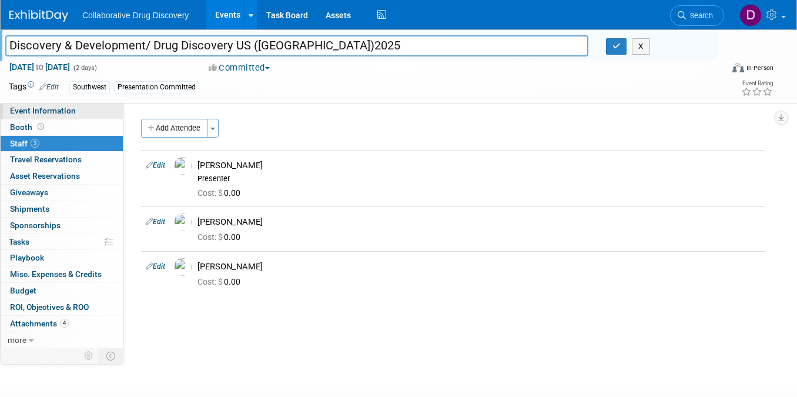
click at [41, 111] on span "Event Information" at bounding box center [43, 110] width 66 height 9
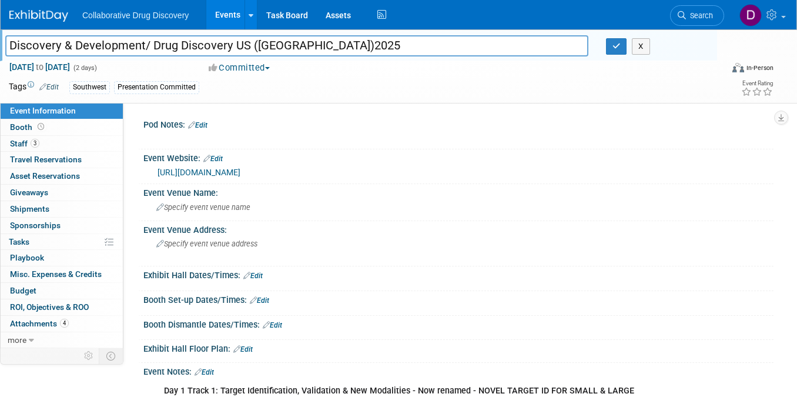
scroll to position [254, 0]
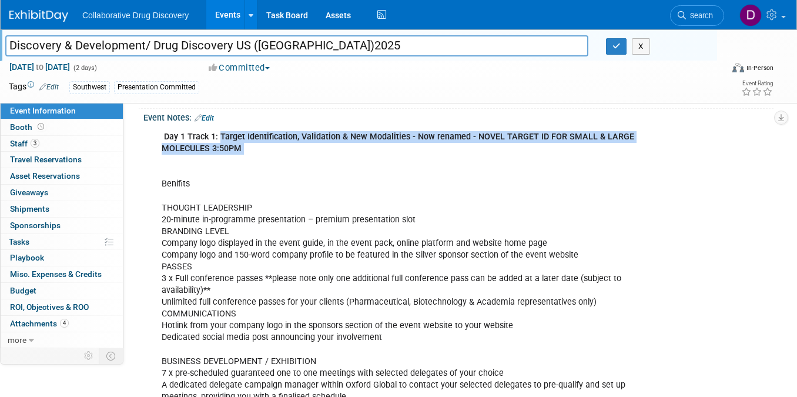
drag, startPoint x: 219, startPoint y: 135, endPoint x: 386, endPoint y: 155, distance: 167.6
click at [275, 154] on div "Day 1 Track 1: Target Identification, Validation & New Modalities - Now renamed…" at bounding box center [401, 396] width 497 height 543
click at [419, 160] on div "Day 1 Track 1: Target Identification, Validation & New Modalities - Now renamed…" at bounding box center [401, 396] width 497 height 543
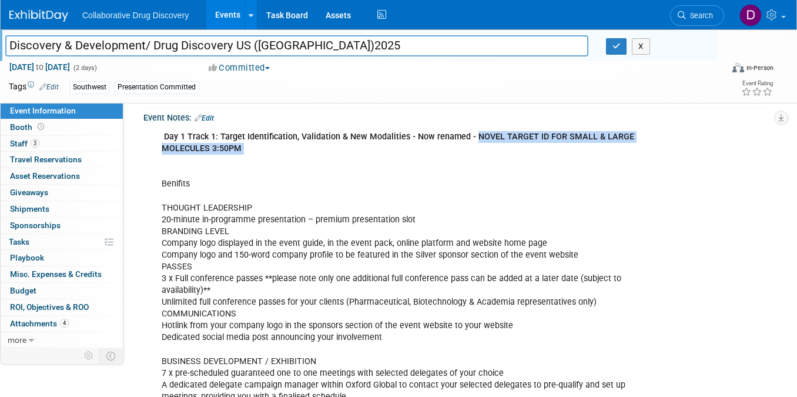
drag, startPoint x: 472, startPoint y: 136, endPoint x: 523, endPoint y: 155, distance: 54.0
click at [523, 155] on div "Day 1 Track 1: Target Identification, Validation & New Modalities - Now renamed…" at bounding box center [401, 396] width 497 height 543
copy b "NOVEL TARGET ID FOR SMALL & LARGE MOLECULES 3:50PM"
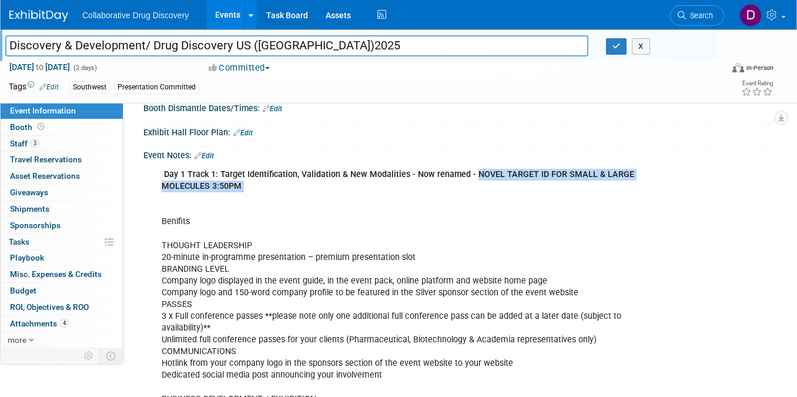
scroll to position [0, 0]
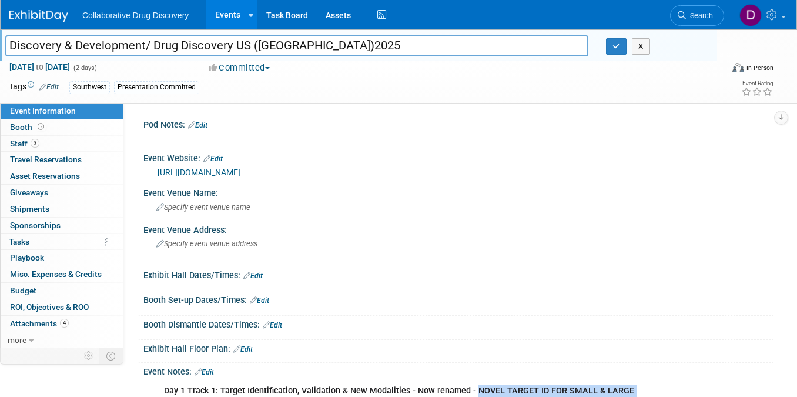
click at [259, 166] on div "https://oxfordglobal.com/discovery-development" at bounding box center [461, 173] width 607 height 14
click at [240, 168] on link "https://oxfordglobal.com/discovery-development" at bounding box center [199, 172] width 83 height 9
